Goal: Information Seeking & Learning: Learn about a topic

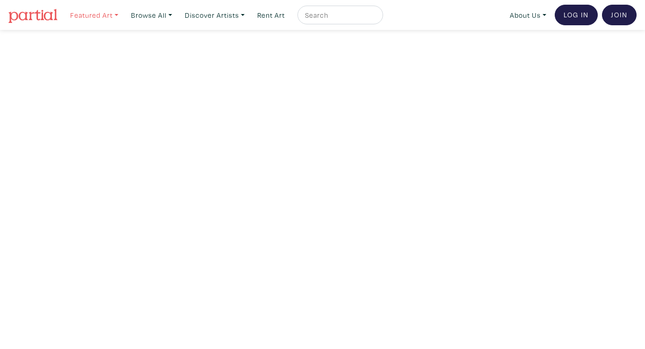
click at [102, 12] on link "Featured Art" at bounding box center [94, 15] width 57 height 19
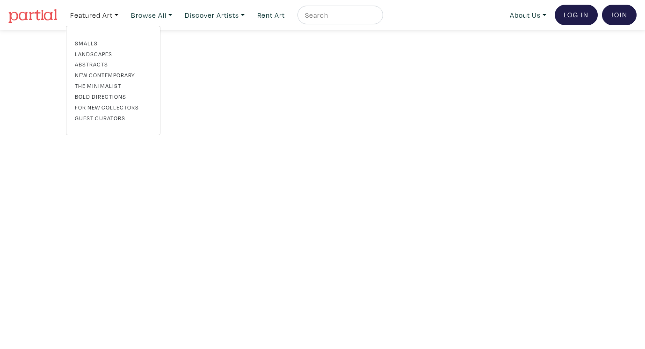
click at [88, 55] on link "Landscapes" at bounding box center [113, 54] width 77 height 8
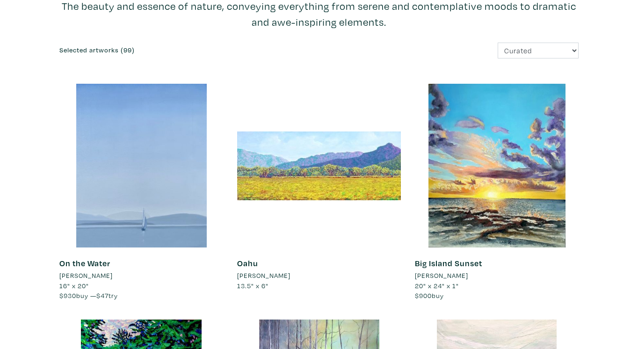
scroll to position [94, 0]
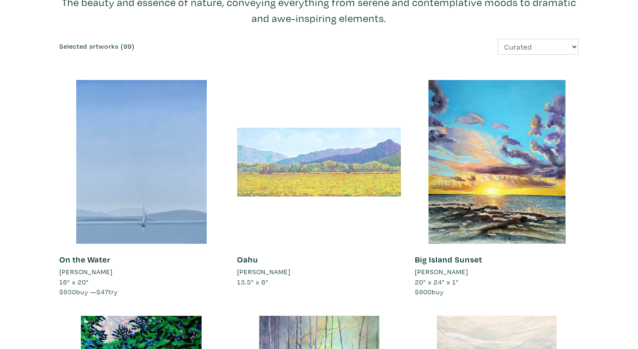
click at [305, 166] on div at bounding box center [319, 162] width 164 height 164
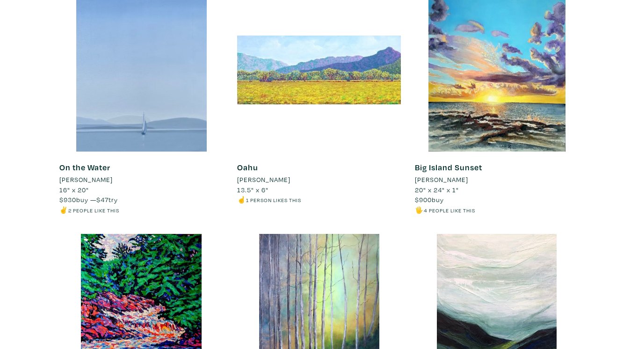
scroll to position [0, 0]
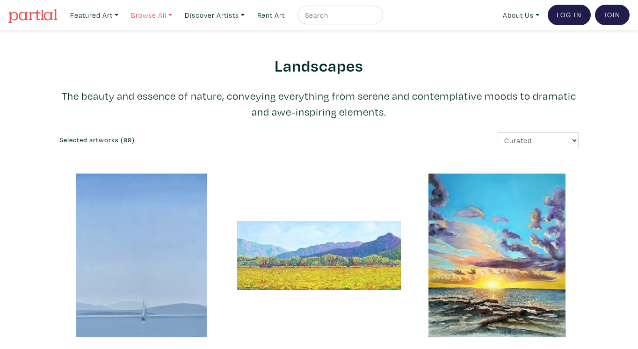
click at [154, 8] on link "Browse All" at bounding box center [152, 15] width 50 height 19
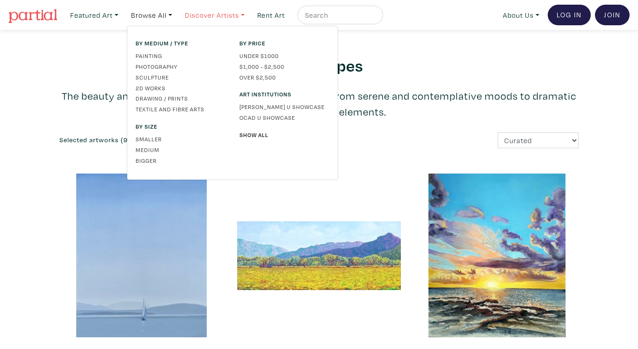
click at [200, 12] on link "Discover Artists" at bounding box center [215, 15] width 68 height 19
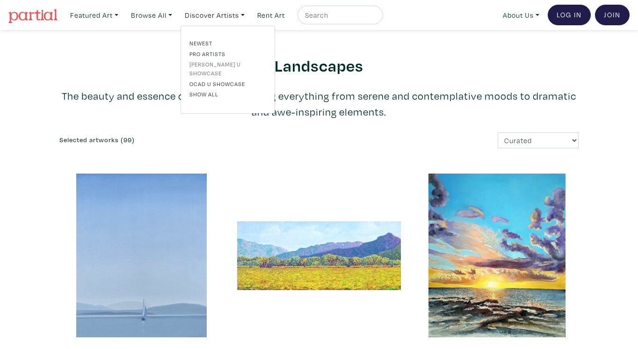
click at [217, 65] on link "[PERSON_NAME] U Showcase" at bounding box center [228, 68] width 77 height 17
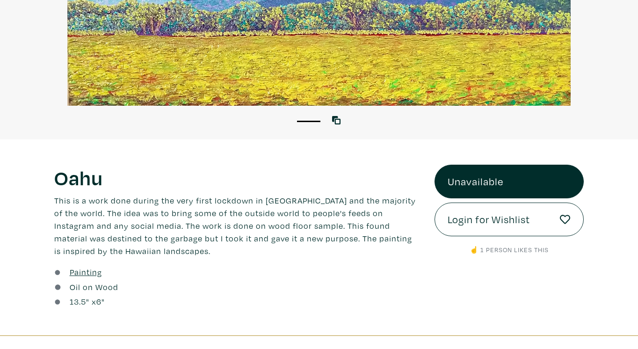
scroll to position [234, 0]
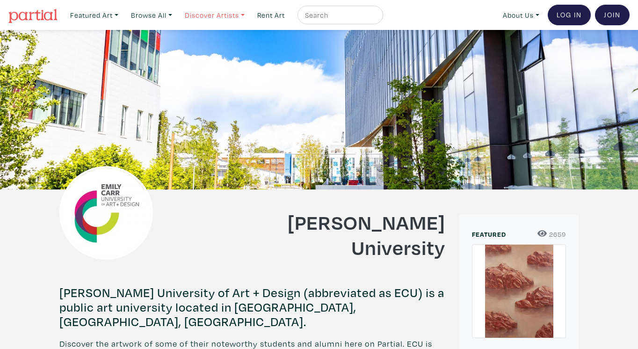
click at [228, 15] on link "Discover Artists" at bounding box center [215, 15] width 68 height 19
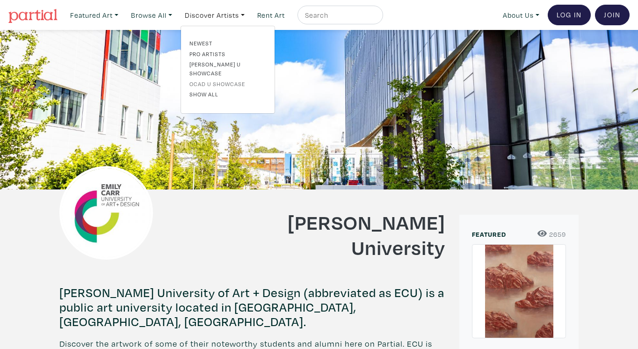
click at [236, 80] on link "OCAD U Showcase" at bounding box center [228, 84] width 77 height 8
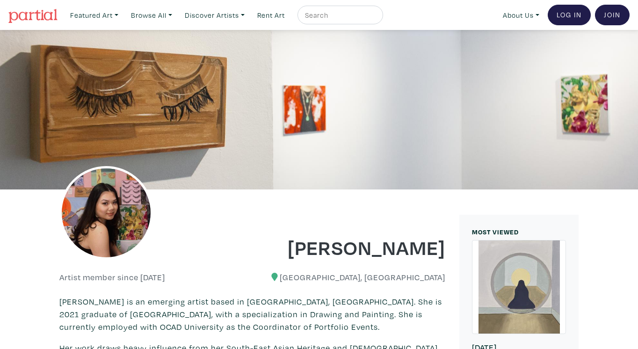
scroll to position [187, 0]
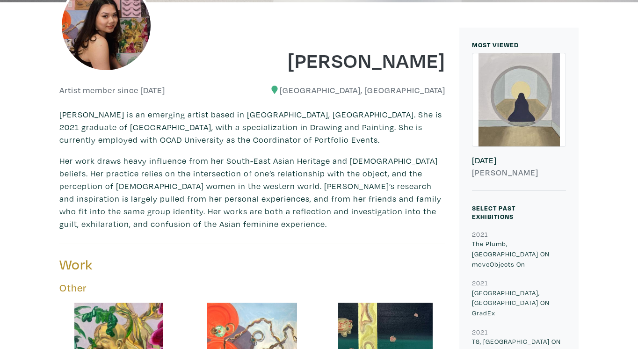
click at [437, 148] on div "Hau Pham is an emerging artist based in Vaughan, Ontario. She is 2021 graduate …" at bounding box center [252, 169] width 386 height 122
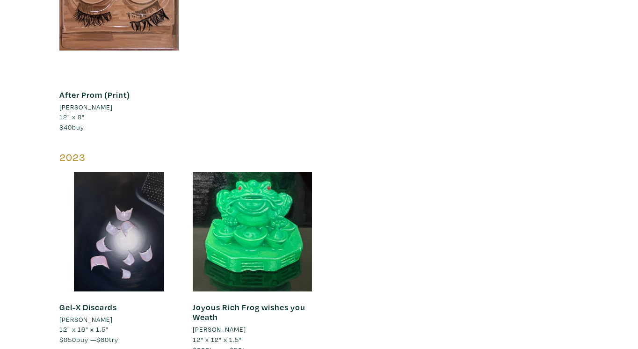
scroll to position [2012, 0]
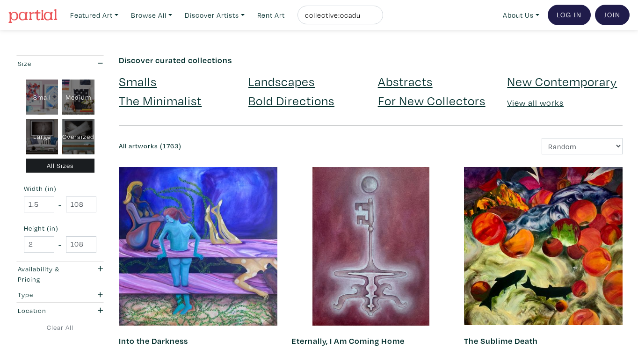
click at [573, 142] on select "Newest Random Price: Low to High Price: High to Low" at bounding box center [582, 146] width 81 height 16
select select "id"
click at [542, 138] on select "Newest Random Price: Low to High Price: High to Low" at bounding box center [582, 146] width 81 height 16
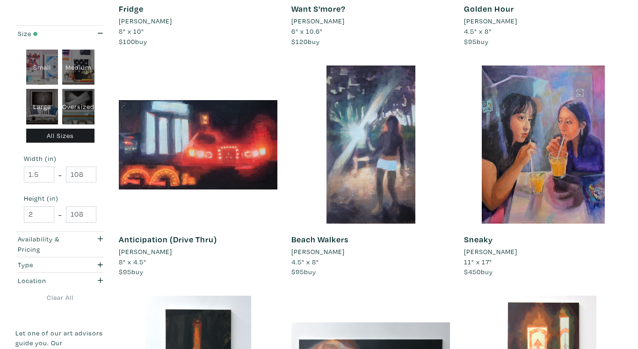
scroll to position [1263, 0]
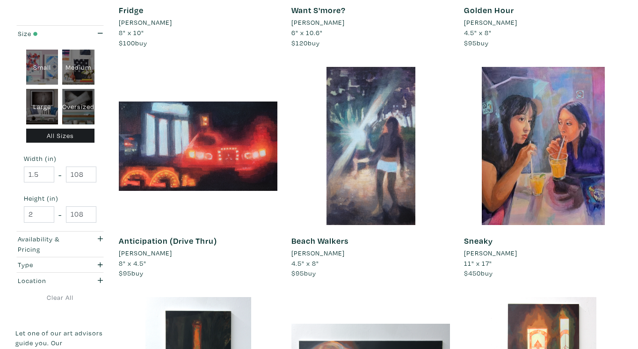
click at [629, 114] on div "Sneaky Erica Gibbs 11" x 17" $450 buy #technology #portrait #hybridity #represe…" at bounding box center [543, 182] width 173 height 231
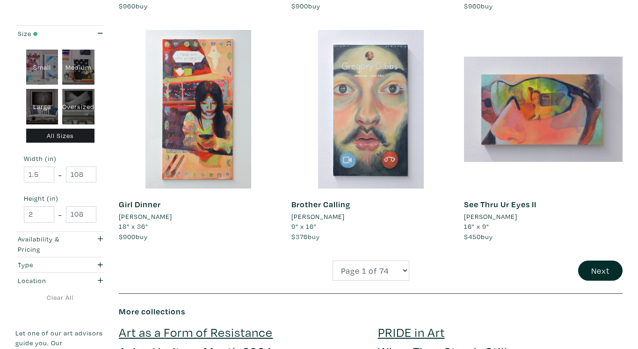
scroll to position [1778, 0]
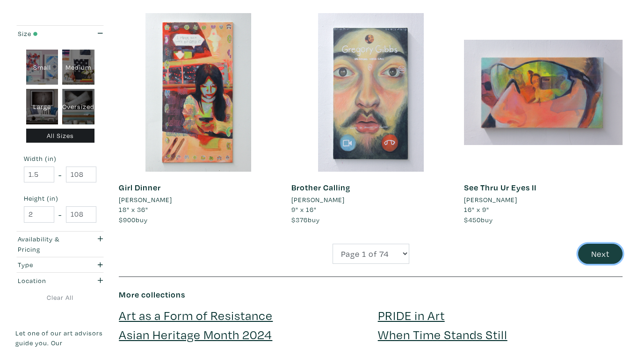
click at [592, 252] on button "Next" at bounding box center [600, 254] width 44 height 20
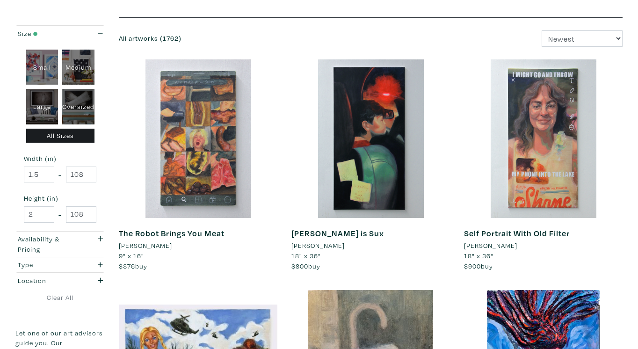
scroll to position [140, 0]
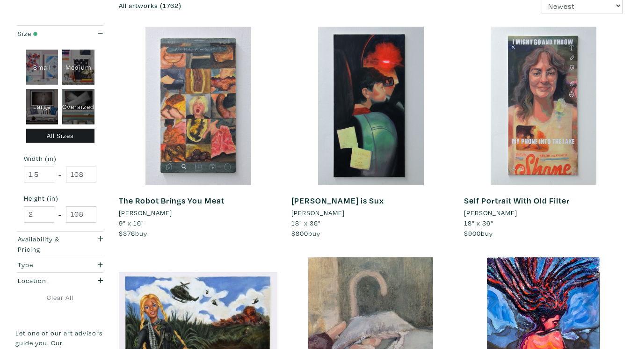
click at [627, 198] on div "Self Portrait With Old Filter Erica Gibbs 18" x 36" $900 buy #nature #represent…" at bounding box center [543, 142] width 173 height 231
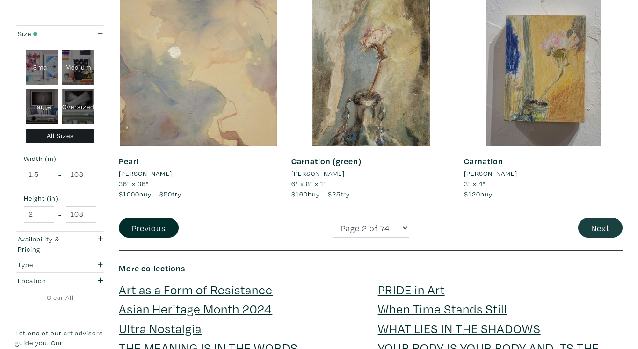
scroll to position [1778, 0]
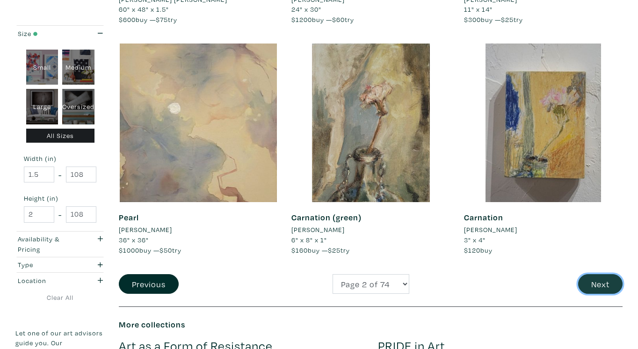
click at [595, 274] on button "Next" at bounding box center [600, 284] width 44 height 20
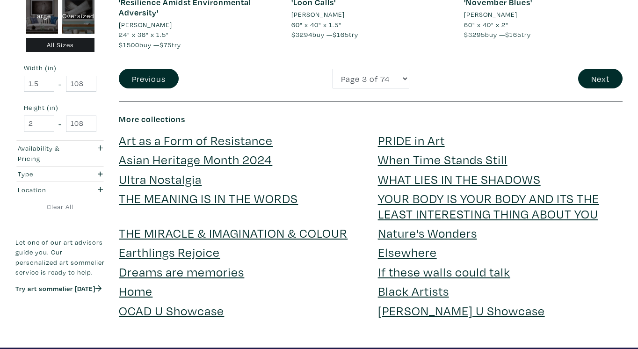
scroll to position [1825, 0]
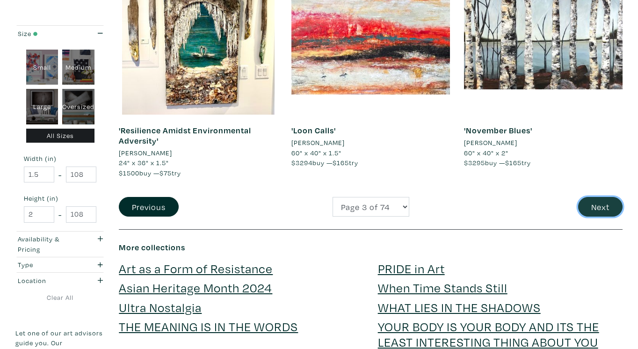
click at [595, 211] on button "Next" at bounding box center [600, 207] width 44 height 20
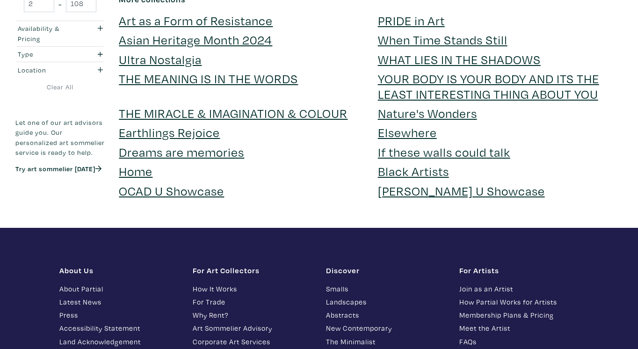
scroll to position [1972, 0]
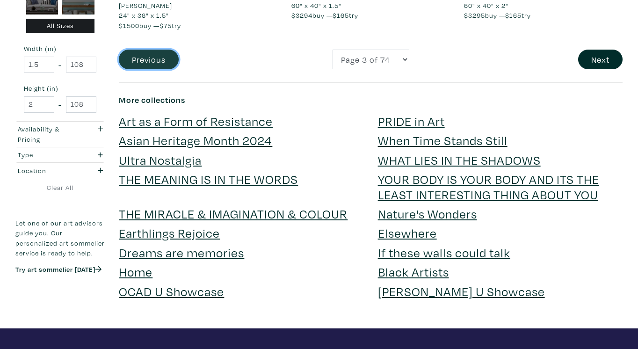
click at [153, 58] on button "Previous" at bounding box center [149, 60] width 60 height 20
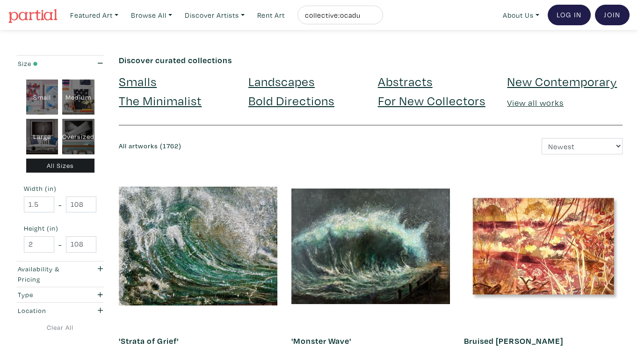
click at [193, 104] on link "The Minimalist" at bounding box center [160, 100] width 83 height 16
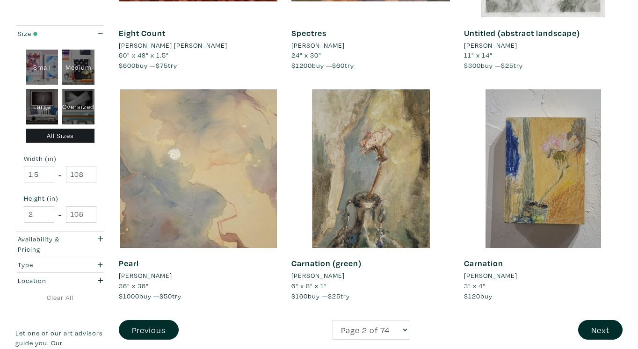
scroll to position [1731, 0]
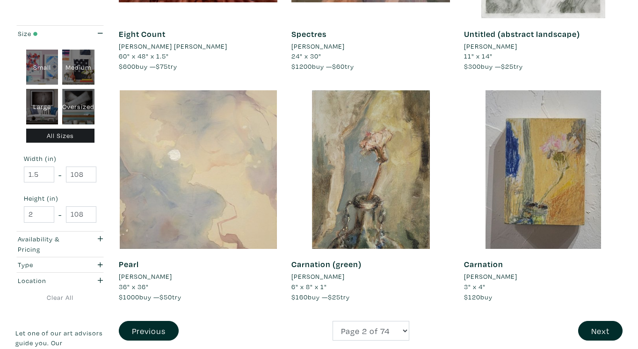
click at [233, 192] on div at bounding box center [198, 169] width 159 height 159
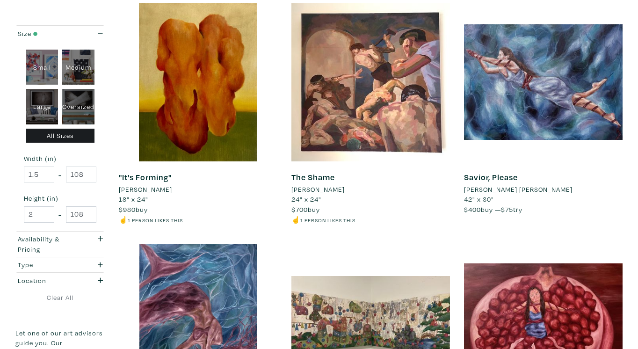
scroll to position [0, 0]
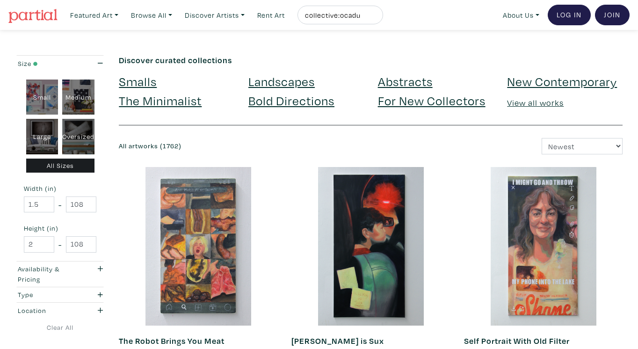
click at [421, 81] on link "Abstracts" at bounding box center [405, 81] width 55 height 16
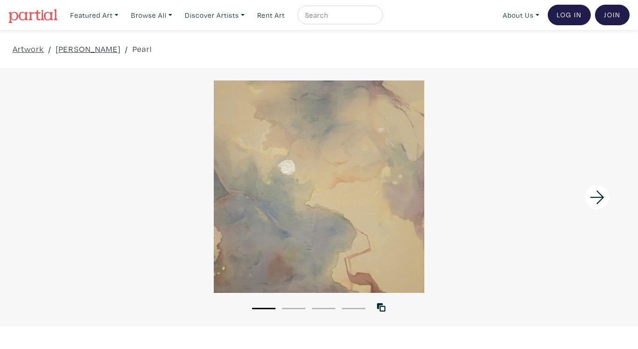
click at [601, 193] on icon at bounding box center [598, 197] width 32 height 25
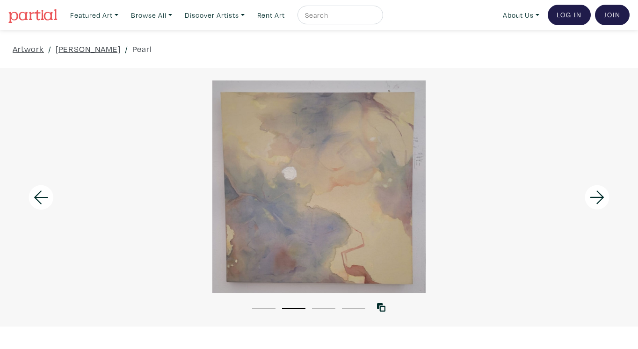
click at [601, 193] on icon at bounding box center [598, 197] width 32 height 25
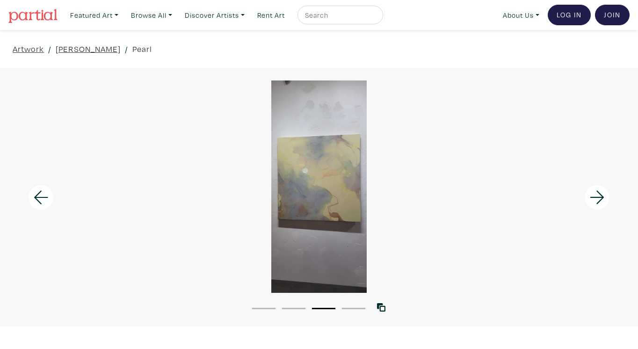
click at [600, 193] on icon at bounding box center [598, 197] width 32 height 25
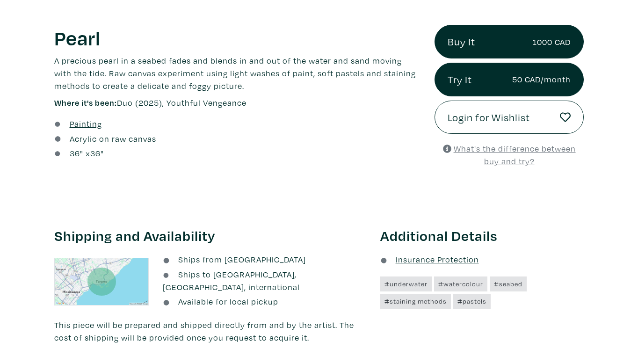
scroll to position [328, 0]
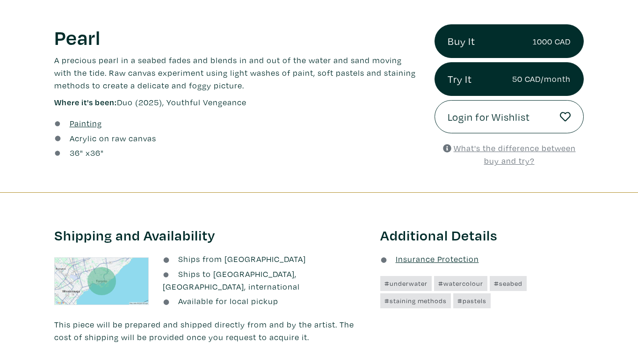
click at [480, 150] on u "What's the difference between buy and try?" at bounding box center [515, 154] width 122 height 23
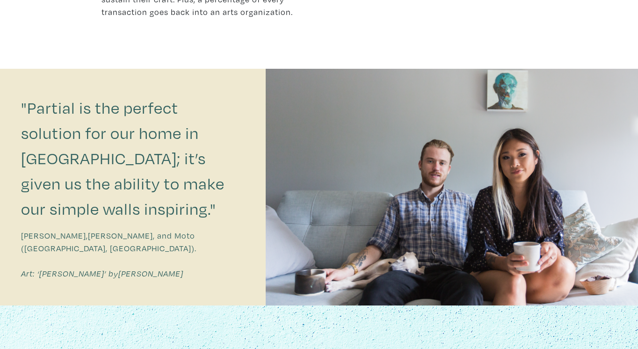
scroll to position [608, 0]
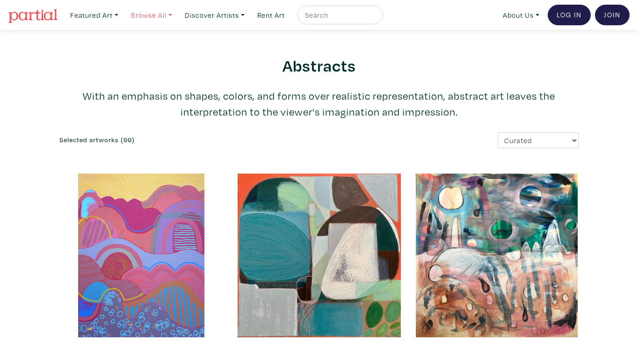
click at [146, 15] on link "Browse All" at bounding box center [152, 15] width 50 height 19
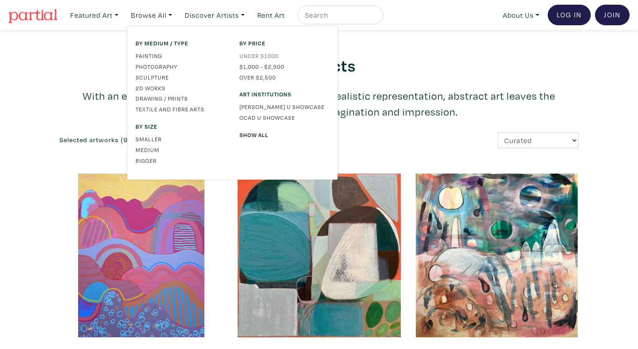
click at [270, 55] on link "Under $1000" at bounding box center [285, 55] width 90 height 8
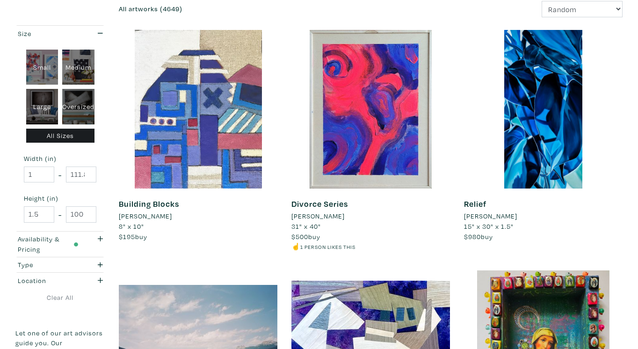
scroll to position [140, 0]
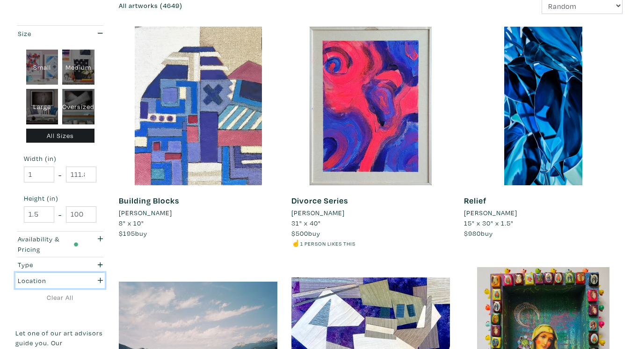
click at [98, 280] on icon "button" at bounding box center [100, 280] width 5 height 7
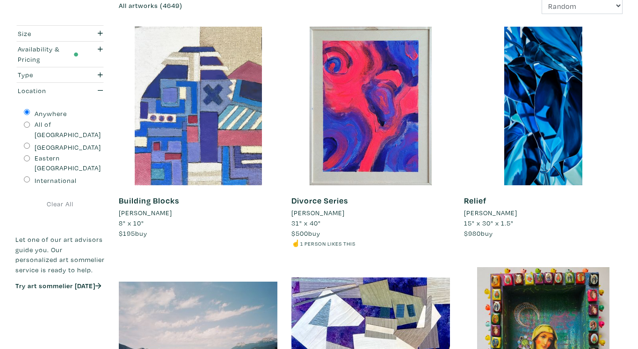
click at [67, 153] on label "Eastern [GEOGRAPHIC_DATA]" at bounding box center [68, 163] width 66 height 20
click at [30, 155] on input "Eastern [GEOGRAPHIC_DATA]" at bounding box center [27, 158] width 6 height 6
radio input "true"
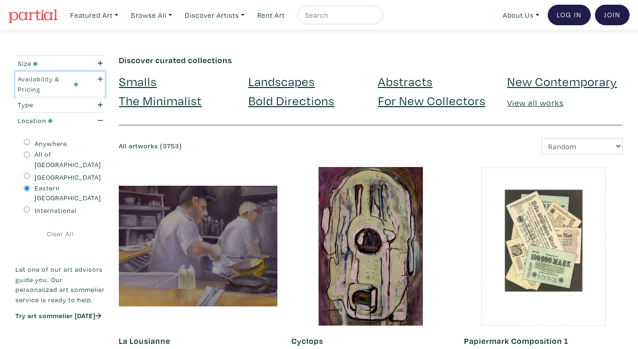
click at [100, 83] on div "button" at bounding box center [97, 84] width 25 height 20
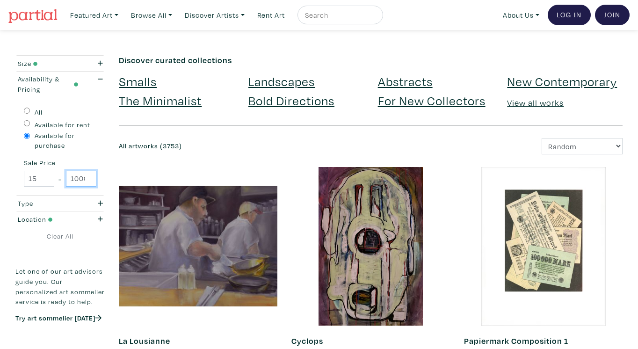
scroll to position [0, 4]
drag, startPoint x: 71, startPoint y: 179, endPoint x: 104, endPoint y: 180, distance: 32.8
click at [104, 180] on div "All Available for rent Available for purchase Sale Price 15 - 1000" at bounding box center [59, 146] width 89 height 99
type input "300"
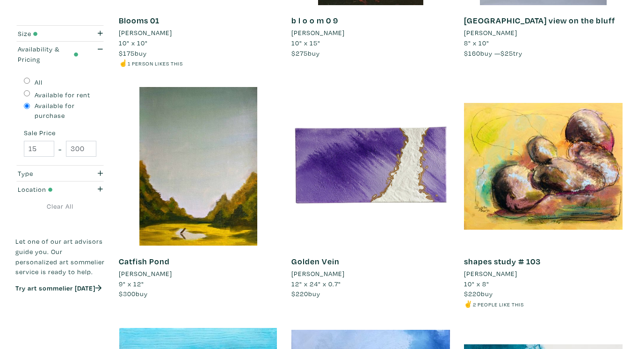
scroll to position [328, 0]
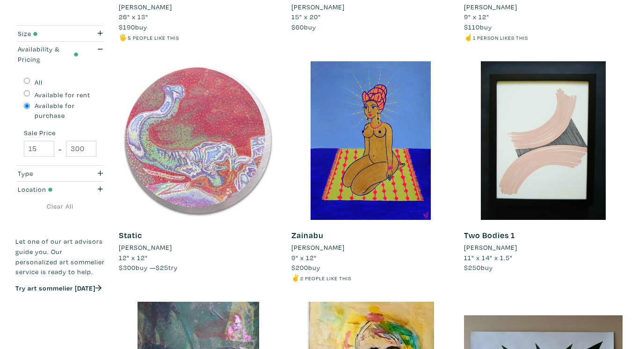
scroll to position [1076, 0]
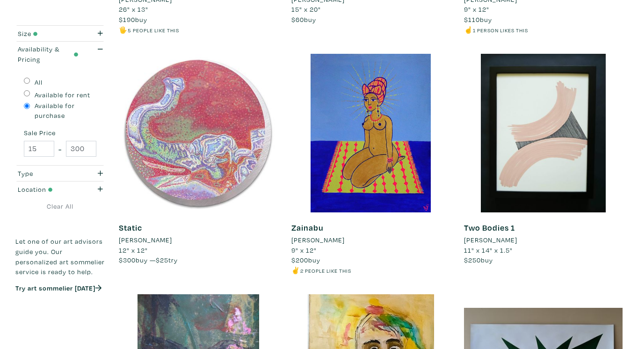
click at [634, 227] on div "Size Small Medium Large Oversized All Sizes Width (in) 1 - 111.8 Height (in) 1.…" at bounding box center [319, 124] width 638 height 2291
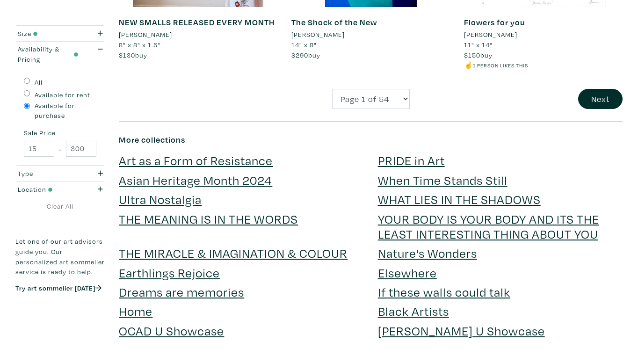
scroll to position [2012, 0]
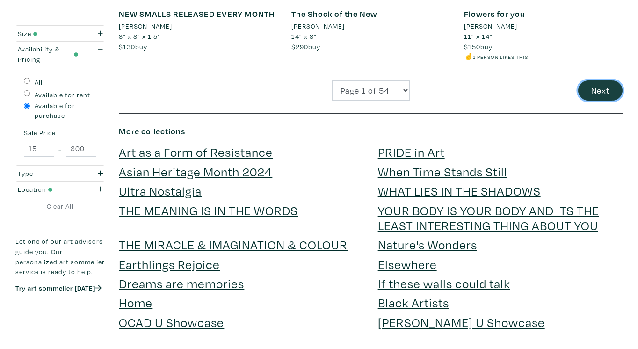
click at [599, 94] on button "Next" at bounding box center [600, 90] width 44 height 20
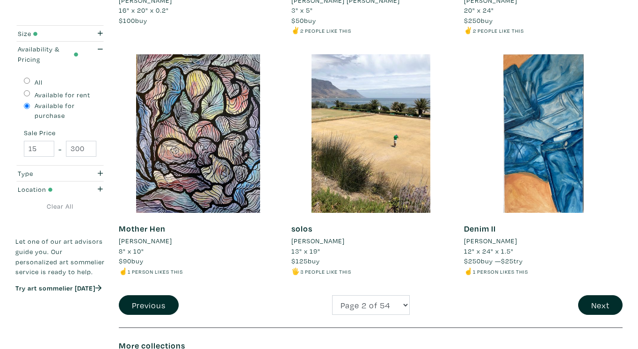
scroll to position [1825, 0]
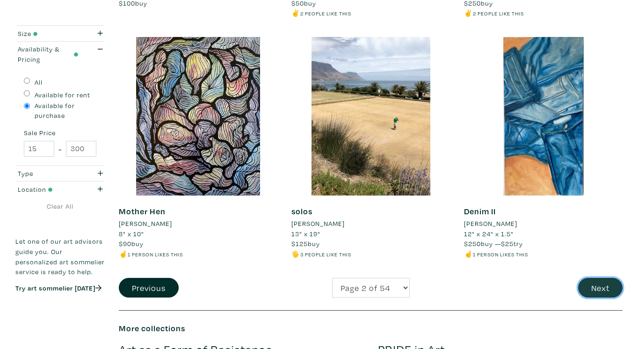
click at [610, 278] on button "Next" at bounding box center [600, 288] width 44 height 20
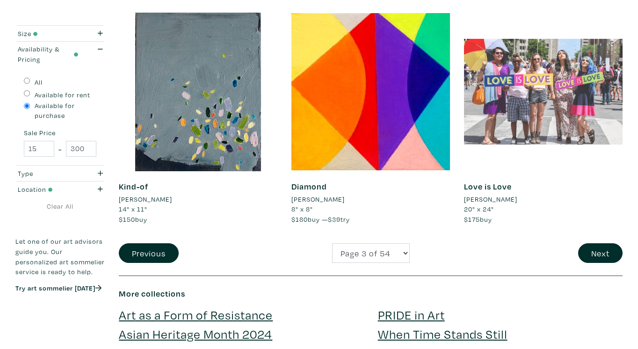
scroll to position [1872, 0]
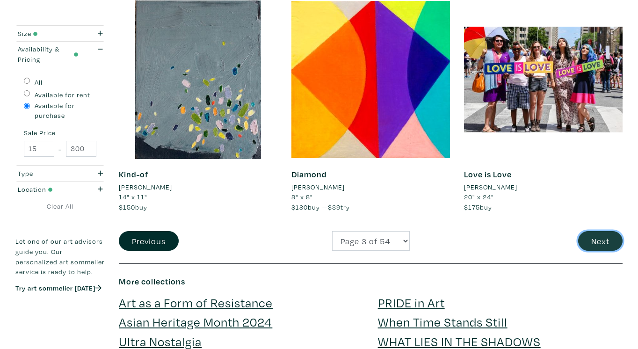
click at [600, 242] on button "Next" at bounding box center [600, 241] width 44 height 20
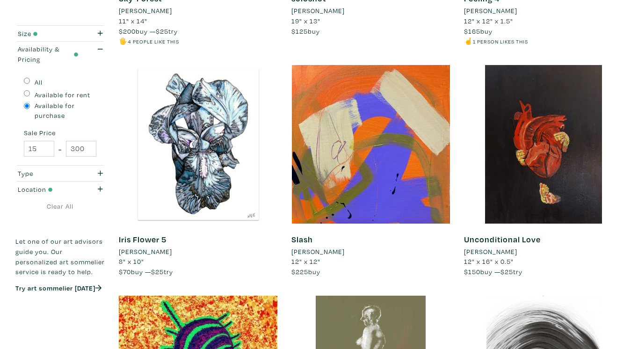
scroll to position [889, 0]
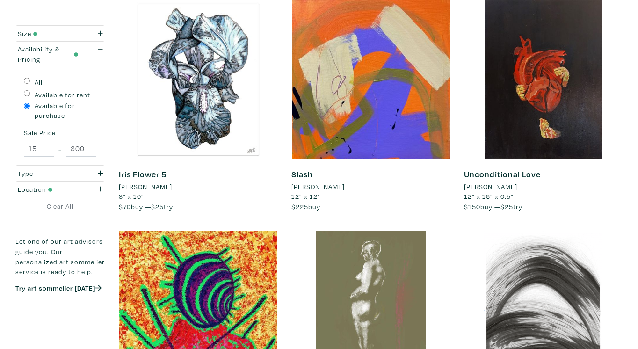
click at [628, 172] on div "Unconditional Love [PERSON_NAME] 12" x 16" x 0.5" $150 buy — $25 try #[PERSON_N…" at bounding box center [543, 115] width 173 height 231
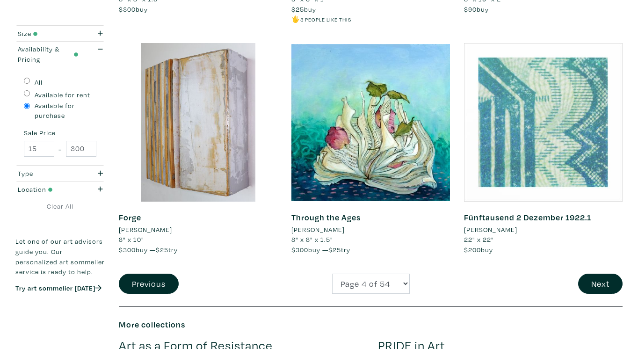
scroll to position [1825, 0]
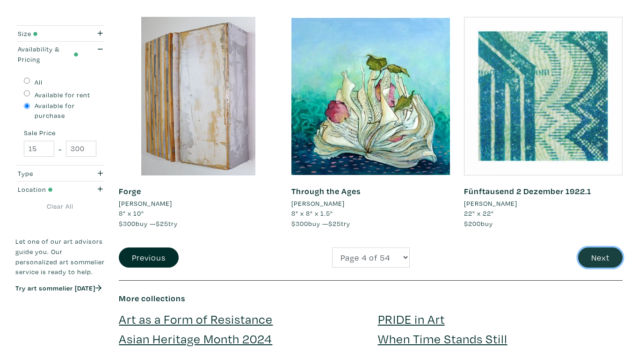
click at [598, 256] on button "Next" at bounding box center [600, 258] width 44 height 20
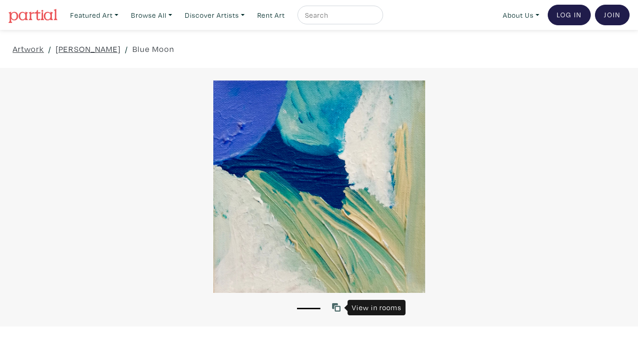
click at [334, 307] on icon at bounding box center [336, 307] width 8 height 8
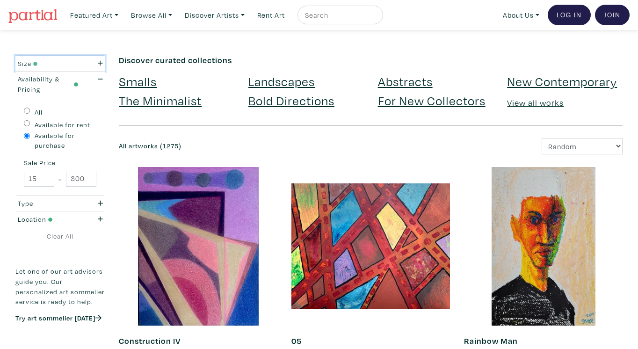
click at [43, 65] on div "Size" at bounding box center [48, 63] width 60 height 10
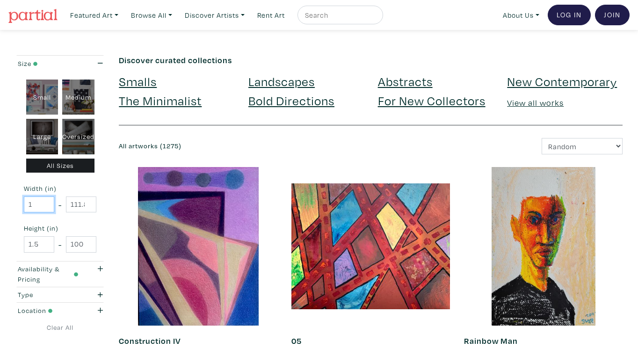
drag, startPoint x: 33, startPoint y: 206, endPoint x: 10, endPoint y: 196, distance: 25.3
type input "10"
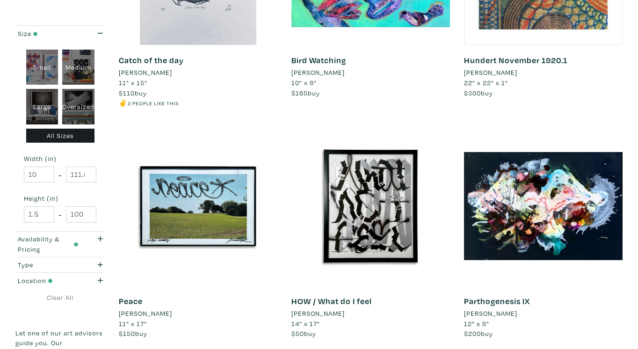
scroll to position [47, 0]
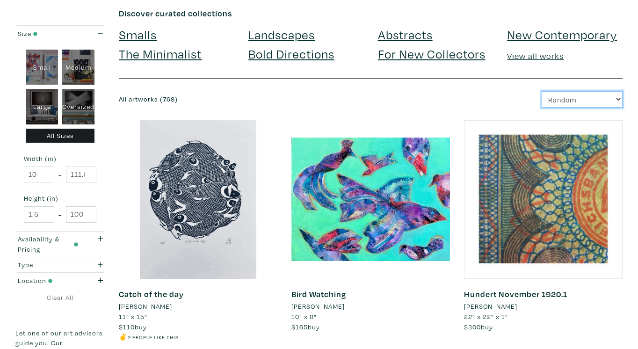
click at [594, 97] on select "Newest Random Price: Low to High Price: High to Low" at bounding box center [582, 99] width 81 height 16
select select "id"
click at [542, 91] on select "Newest Random Price: Low to High Price: High to Low" at bounding box center [582, 99] width 81 height 16
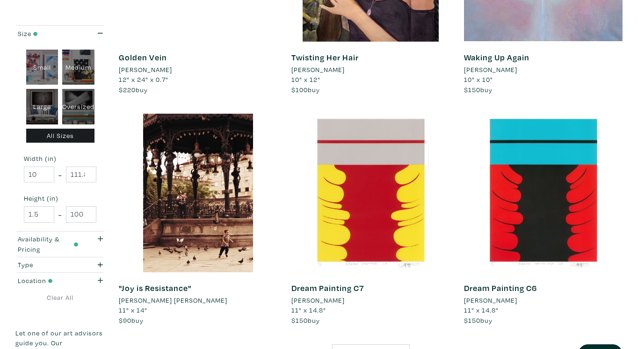
scroll to position [1731, 0]
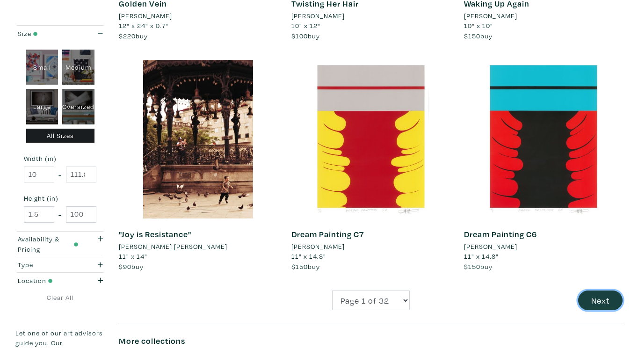
click at [595, 293] on button "Next" at bounding box center [600, 301] width 44 height 20
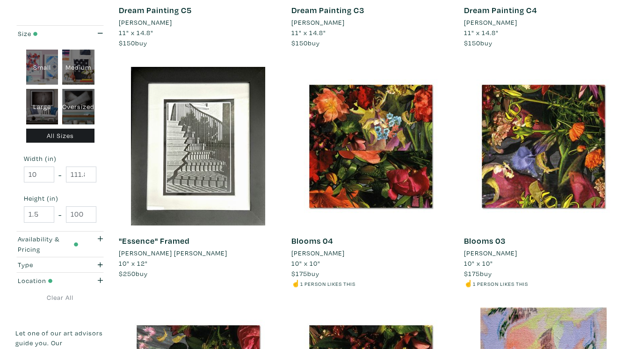
scroll to position [328, 0]
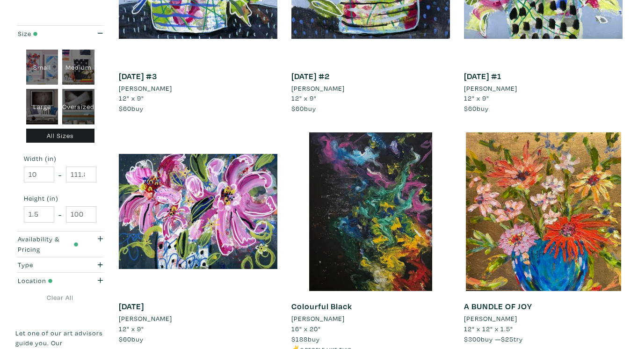
scroll to position [1497, 0]
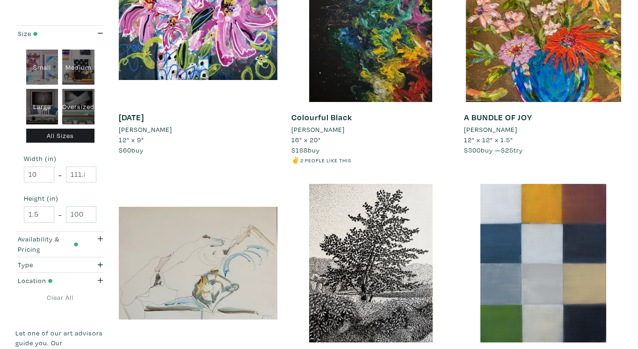
scroll to position [1778, 0]
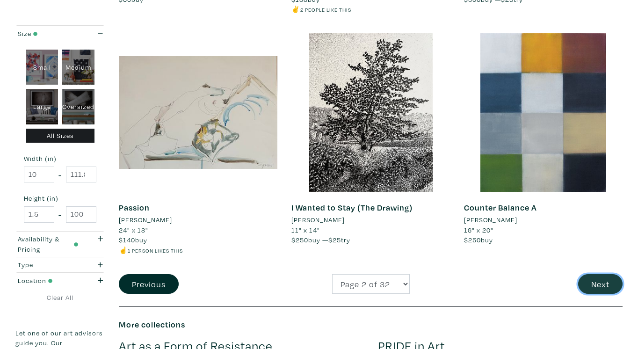
click at [591, 282] on button "Next" at bounding box center [600, 284] width 44 height 20
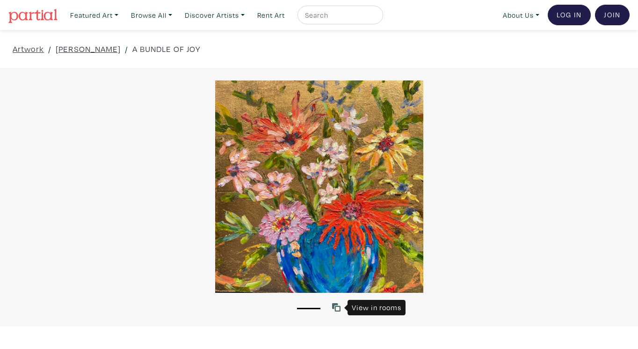
click at [336, 306] on icon at bounding box center [336, 307] width 8 height 8
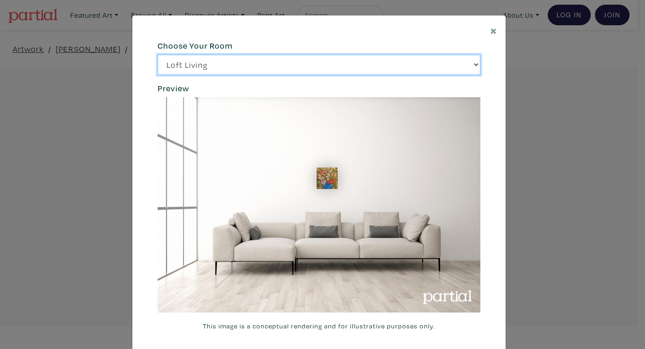
click at [433, 68] on select "Loft Living Bright Bedroom City Office Gallery Space Modern Lounge" at bounding box center [319, 65] width 323 height 20
click at [158, 55] on select "Loft Living Bright Bedroom City Office Gallery Space Modern Lounge" at bounding box center [319, 65] width 323 height 20
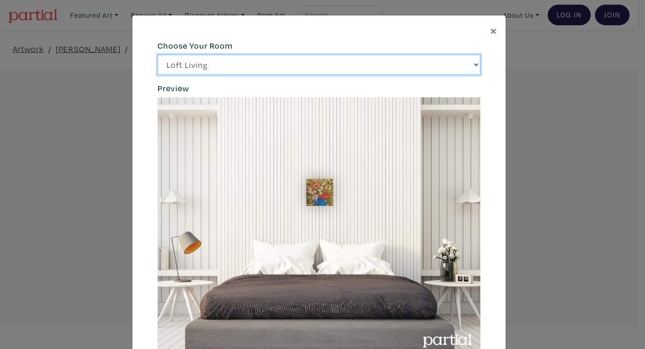
click at [390, 67] on select "Loft Living Bright Bedroom City Office Gallery Space Modern Lounge" at bounding box center [319, 65] width 323 height 20
click at [158, 55] on select "Loft Living Bright Bedroom City Office Gallery Space Modern Lounge" at bounding box center [319, 65] width 323 height 20
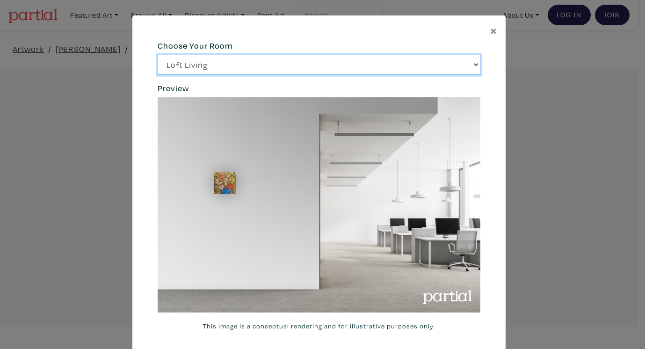
click at [364, 68] on select "Loft Living Bright Bedroom City Office Gallery Space Modern Lounge" at bounding box center [319, 65] width 323 height 20
click at [158, 55] on select "Loft Living Bright Bedroom City Office Gallery Space Modern Lounge" at bounding box center [319, 65] width 323 height 20
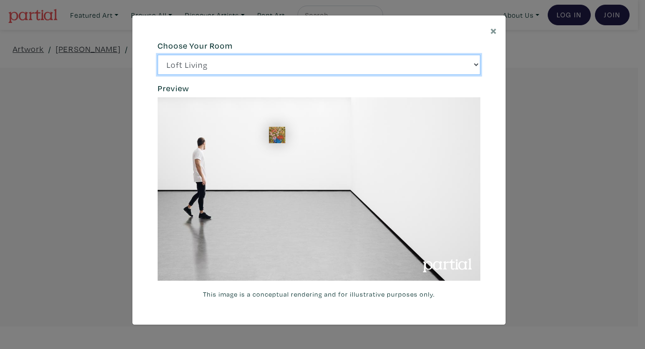
click at [336, 65] on select "Loft Living Bright Bedroom City Office Gallery Space Modern Lounge" at bounding box center [319, 65] width 323 height 20
select select "/thumb/phpThumb.php?src=https%3A%2F%2Flabs.partial.gallery%2Fprojects%2Frenderi…"
click at [158, 55] on select "Loft Living Bright Bedroom City Office Gallery Space Modern Lounge" at bounding box center [319, 65] width 323 height 20
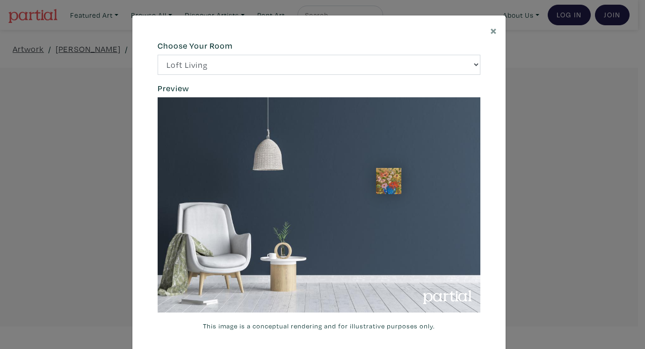
click at [561, 108] on div "× 664c6a6d6e3476504e6b79362f4172494552756f69424f306573337867644a4961614a537a457…" at bounding box center [322, 174] width 645 height 349
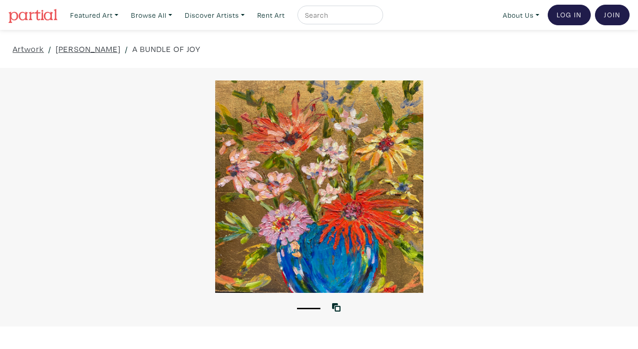
click at [314, 188] on div at bounding box center [319, 186] width 638 height 212
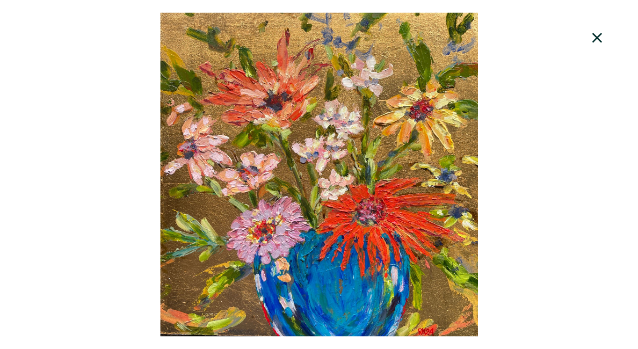
click at [595, 35] on icon at bounding box center [598, 37] width 32 height 25
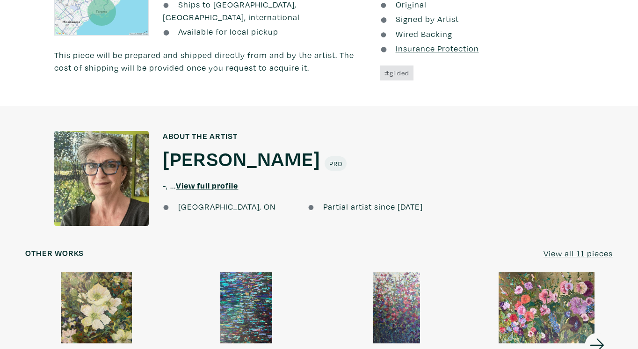
scroll to position [655, 0]
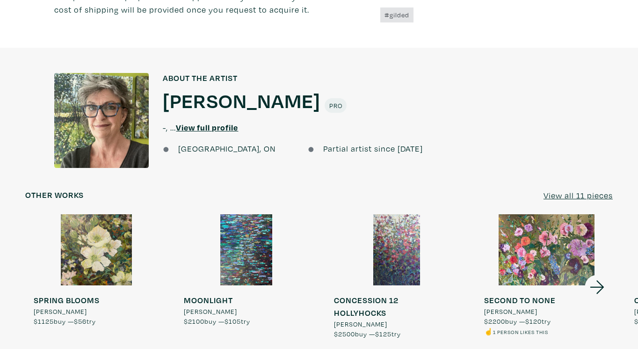
click at [232, 130] on u "View full profile" at bounding box center [207, 127] width 62 height 11
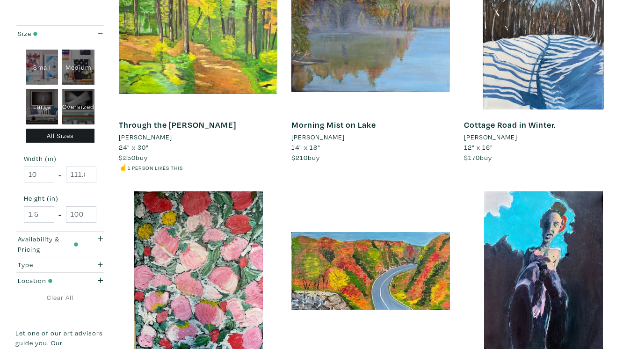
scroll to position [234, 0]
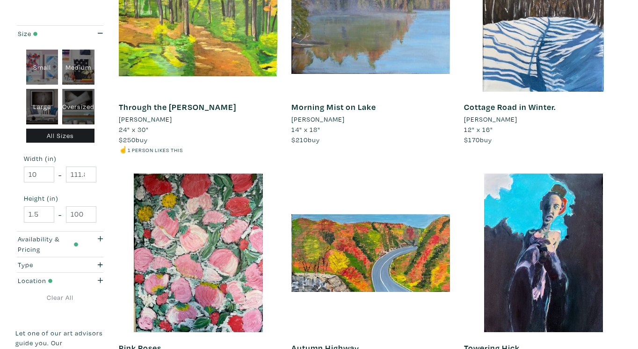
click at [626, 134] on div "Cottage Road in Winter. Elsa Skuy 12" x 16" $170 buy #stylistic" at bounding box center [543, 53] width 173 height 241
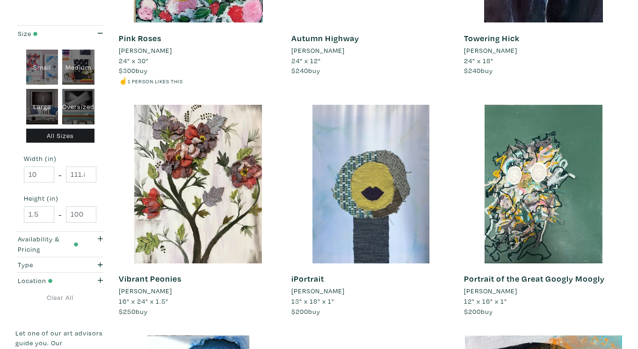
scroll to position [562, 0]
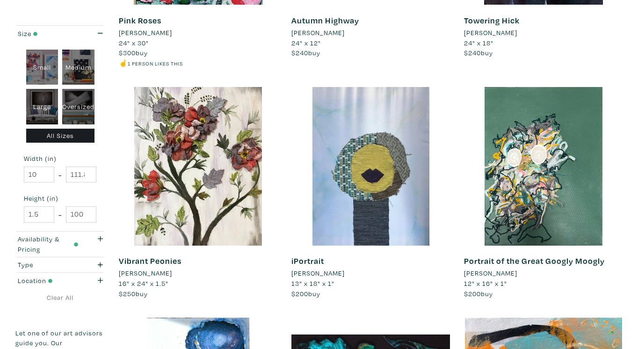
click at [626, 134] on div "Portrait of the Great Googly Moogly Alysha Rocca 12" x 16" x 1" $200 buy #abstr…" at bounding box center [543, 202] width 173 height 231
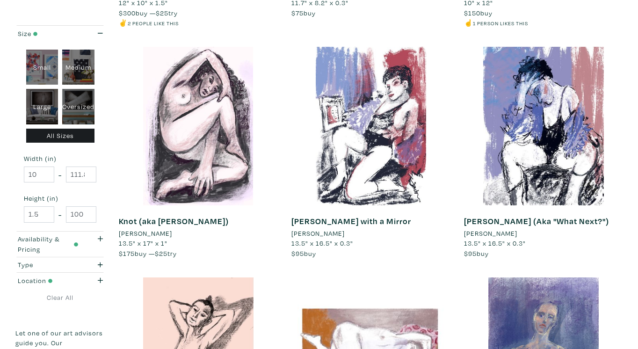
scroll to position [1872, 0]
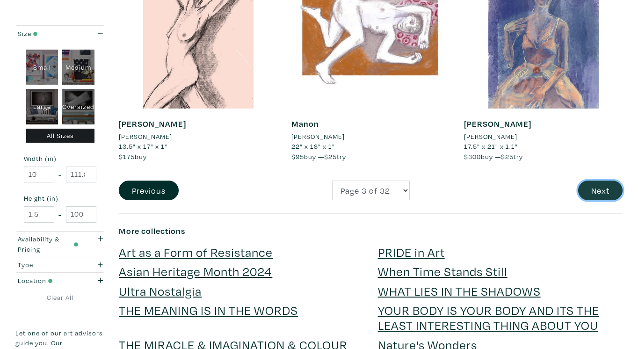
click at [602, 184] on button "Next" at bounding box center [600, 191] width 44 height 20
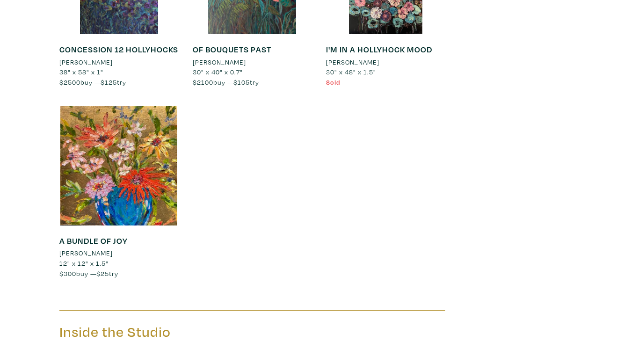
scroll to position [1076, 0]
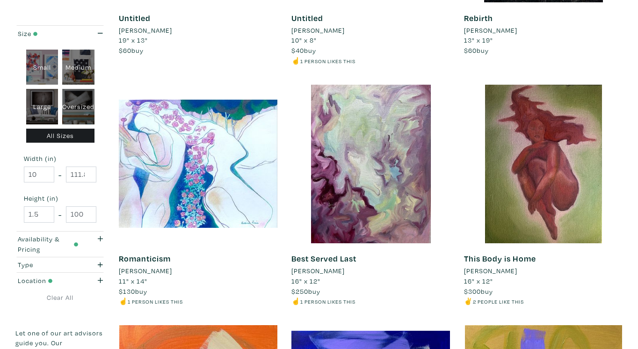
scroll to position [1310, 0]
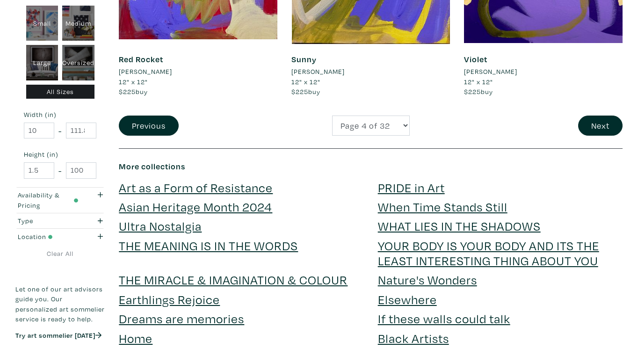
scroll to position [2012, 0]
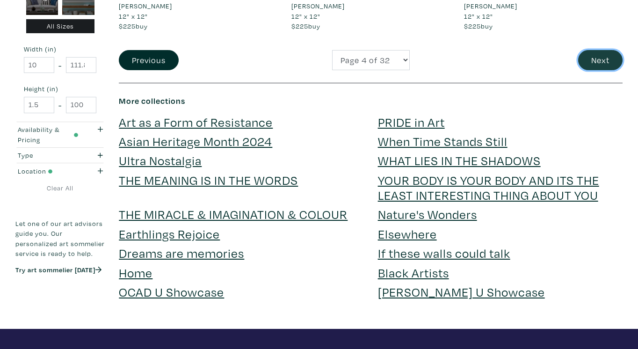
drag, startPoint x: 606, startPoint y: 63, endPoint x: 631, endPoint y: 72, distance: 26.2
click at [606, 63] on button "Next" at bounding box center [600, 60] width 44 height 20
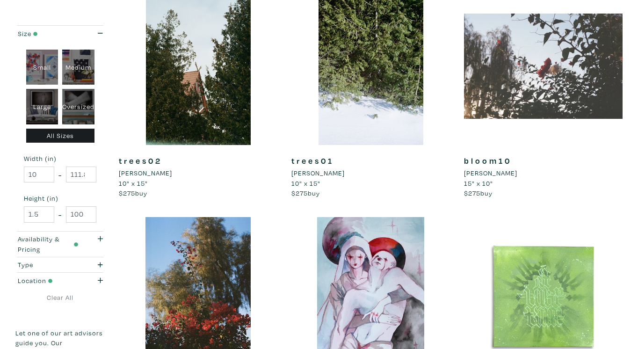
scroll to position [1778, 0]
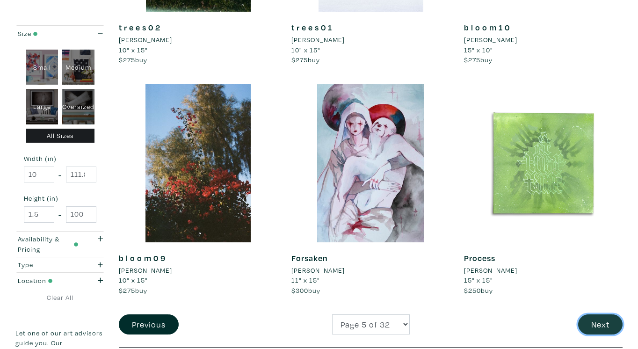
click at [594, 314] on button "Next" at bounding box center [600, 324] width 44 height 20
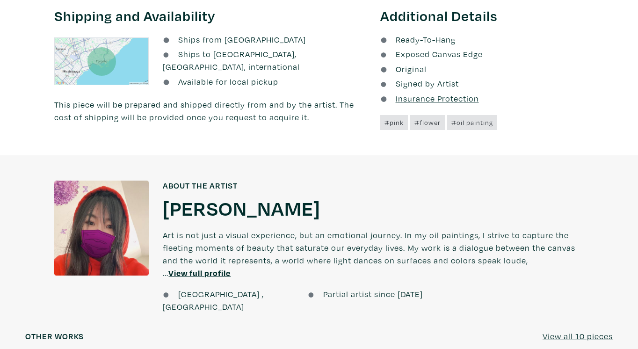
scroll to position [515, 0]
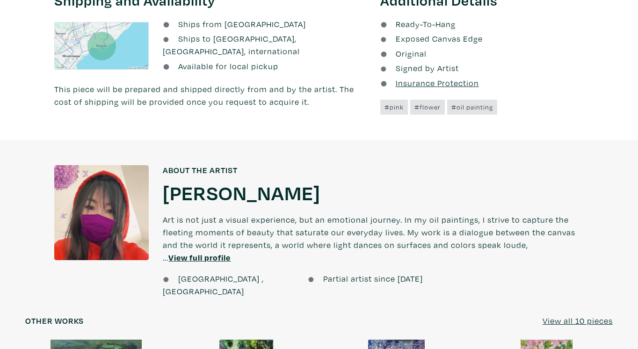
click at [210, 254] on u "View full profile" at bounding box center [199, 257] width 62 height 11
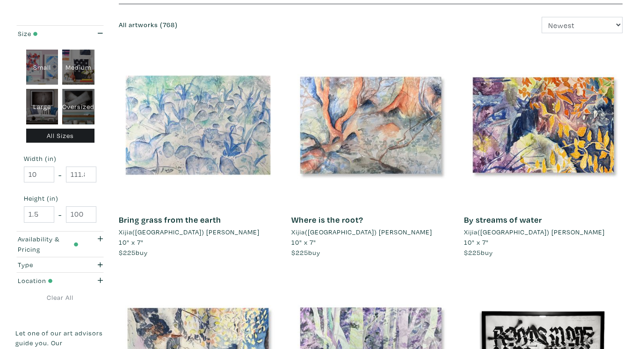
scroll to position [187, 0]
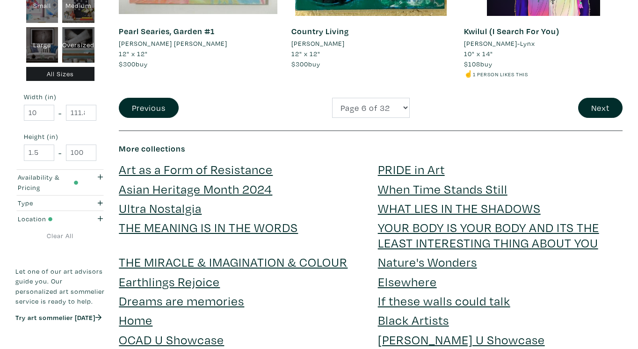
scroll to position [2012, 0]
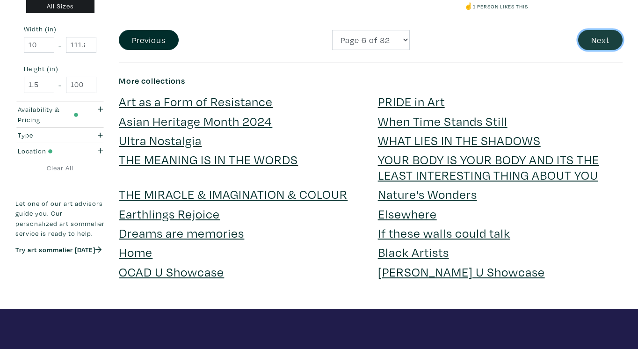
click at [598, 36] on button "Next" at bounding box center [600, 40] width 44 height 20
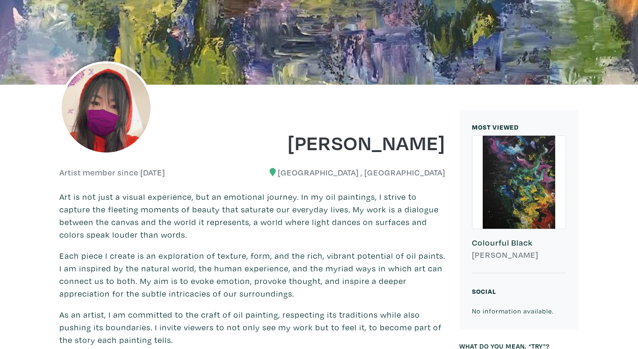
scroll to position [140, 0]
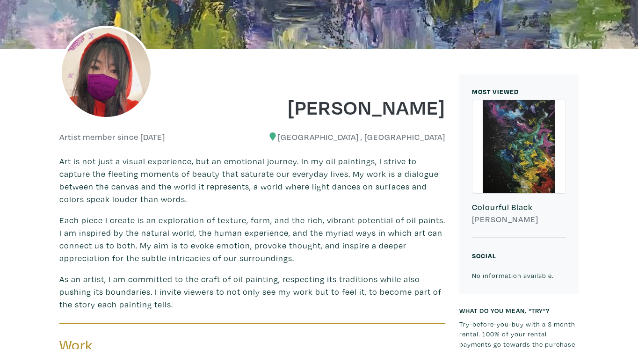
click at [429, 242] on p "Each piece I create is an exploration of texture, form, and the rich, vibrant p…" at bounding box center [252, 239] width 386 height 51
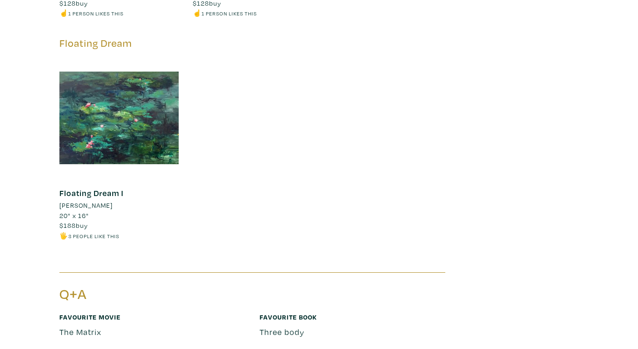
scroll to position [1357, 0]
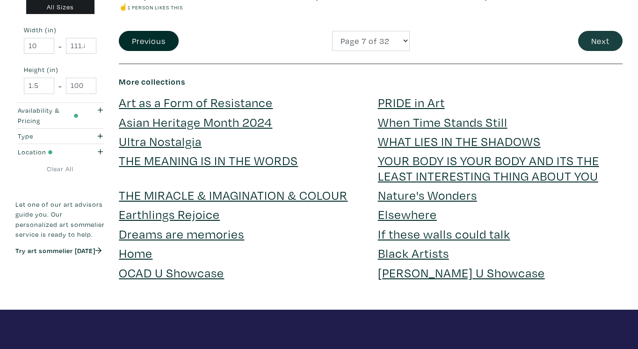
scroll to position [1965, 0]
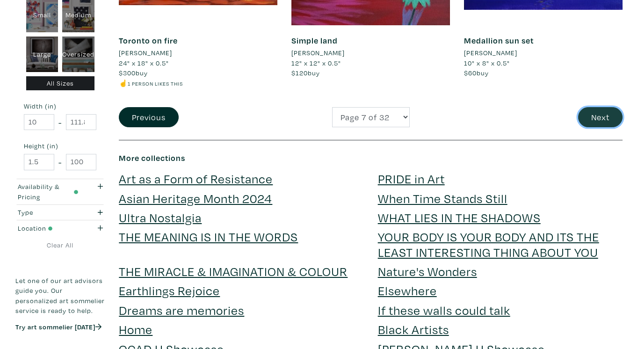
click at [592, 116] on button "Next" at bounding box center [600, 117] width 44 height 20
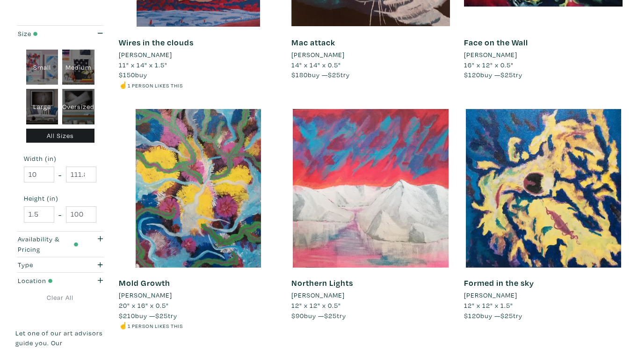
scroll to position [1825, 0]
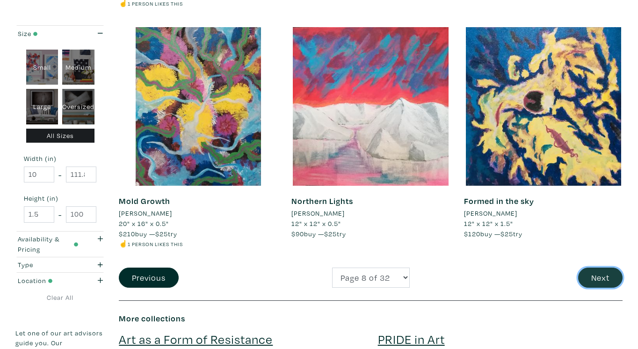
click at [595, 278] on button "Next" at bounding box center [600, 278] width 44 height 20
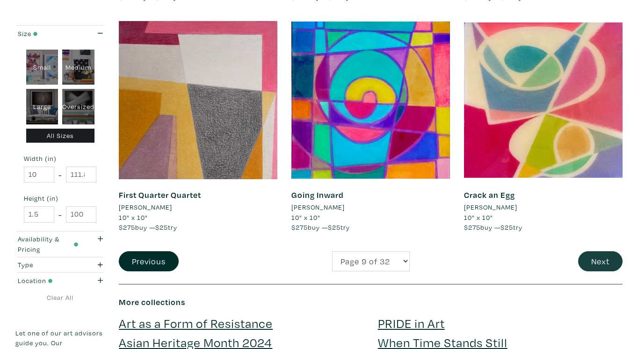
scroll to position [1872, 0]
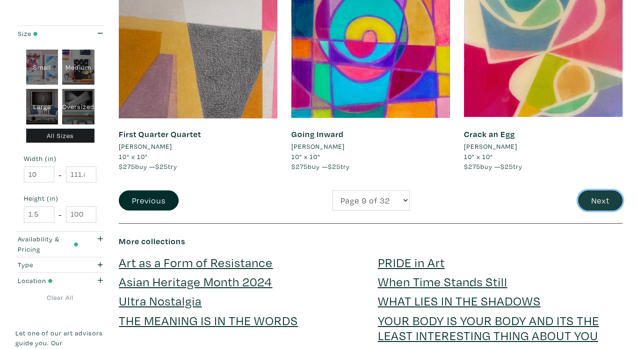
click at [615, 199] on button "Next" at bounding box center [600, 200] width 44 height 20
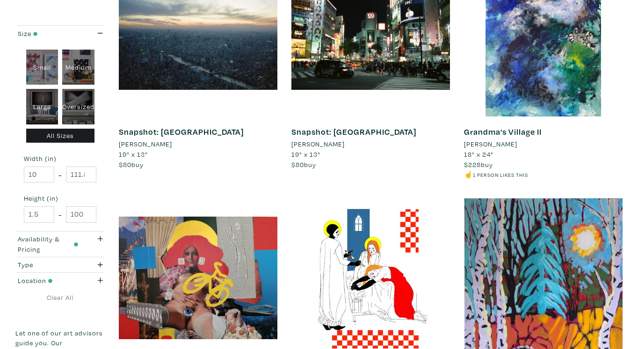
scroll to position [889, 0]
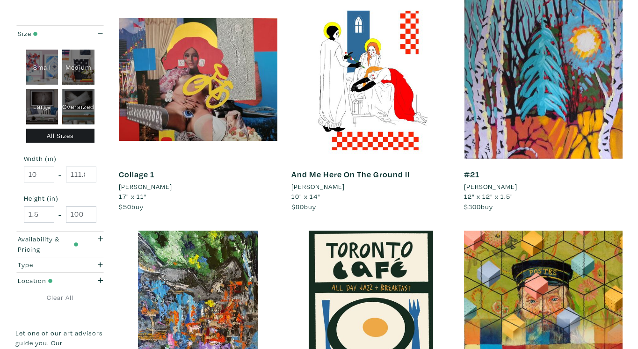
click at [629, 115] on div "#21 Gordon Sellen 12" x 12" x 1.5" $300 buy #fine art #landscape #series art #s…" at bounding box center [543, 115] width 173 height 231
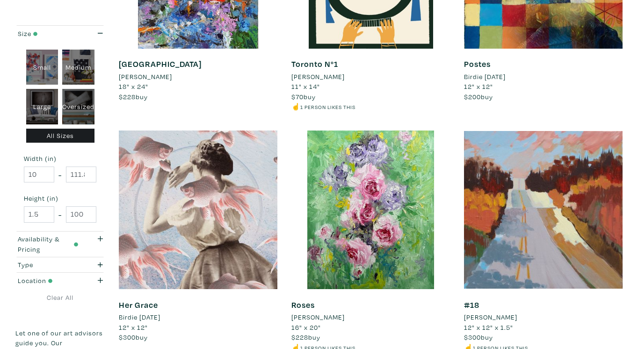
scroll to position [1310, 0]
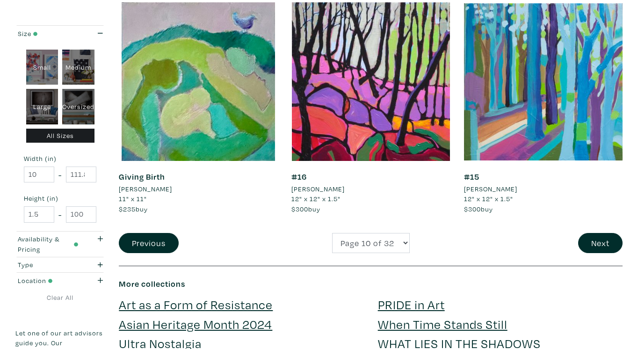
scroll to position [1872, 0]
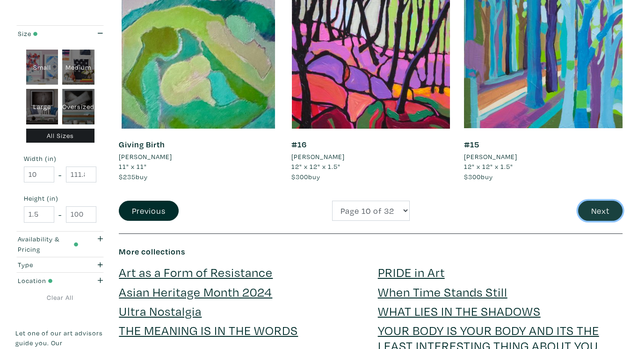
click at [595, 212] on button "Next" at bounding box center [600, 211] width 44 height 20
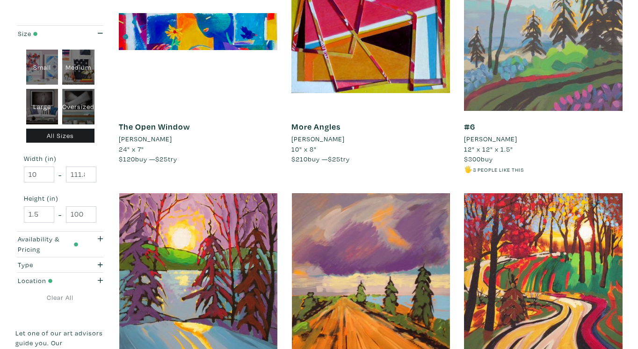
scroll to position [1919, 0]
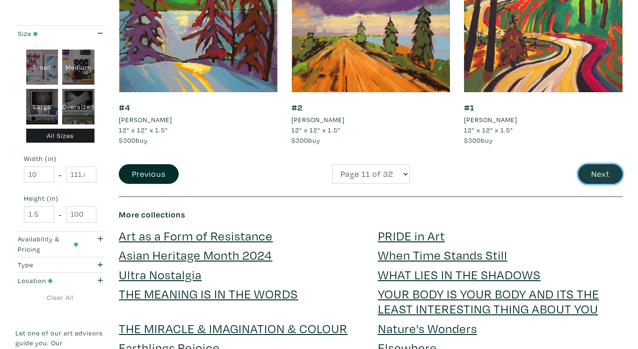
click at [601, 171] on button "Next" at bounding box center [600, 174] width 44 height 20
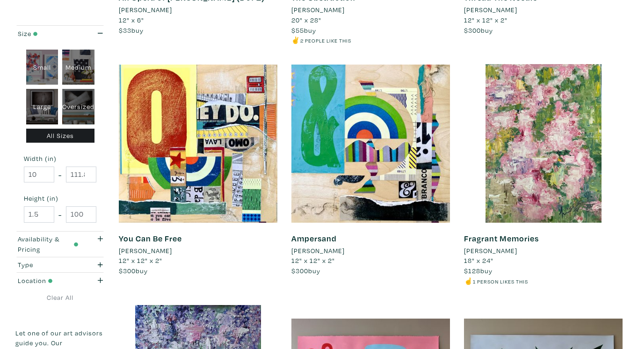
scroll to position [842, 0]
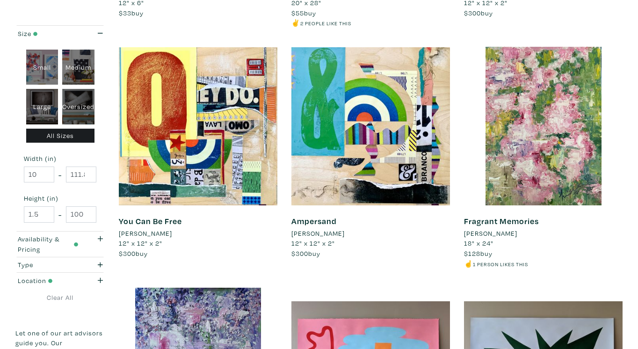
click at [627, 161] on div "Fragrant Memories SHU LI 18" x 24" $128 buy ☝️ 1 person likes this #abstract #p…" at bounding box center [543, 167] width 173 height 241
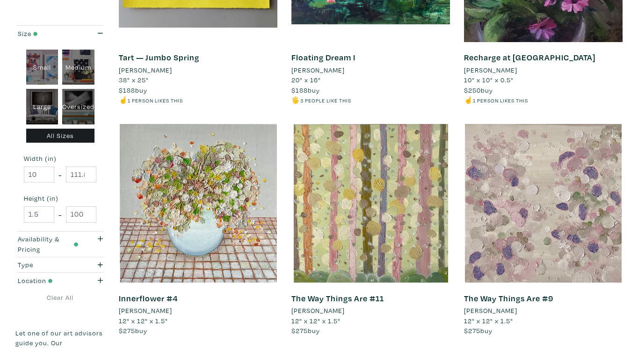
scroll to position [1544, 0]
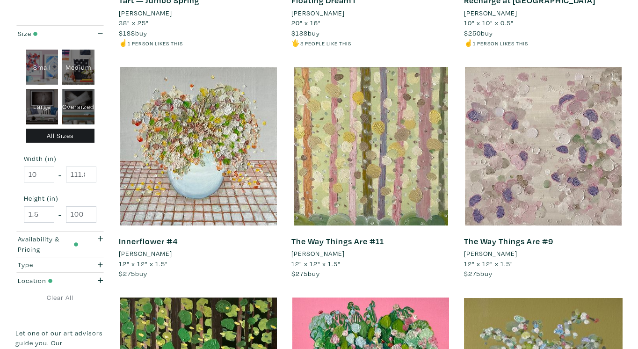
click at [627, 162] on div "The Way Things Are #9 Ellee SY Lee 12" x 12" x 1.5" $275 buy #abstract #imagina…" at bounding box center [543, 182] width 173 height 231
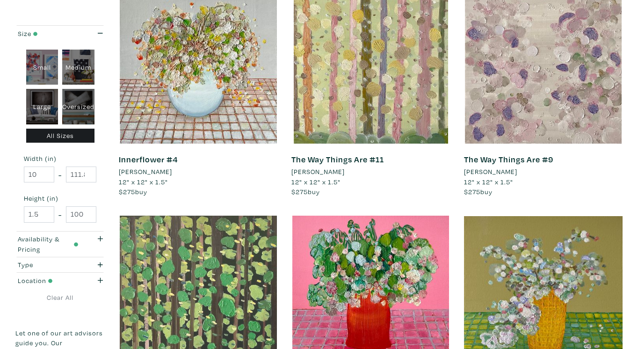
scroll to position [1778, 0]
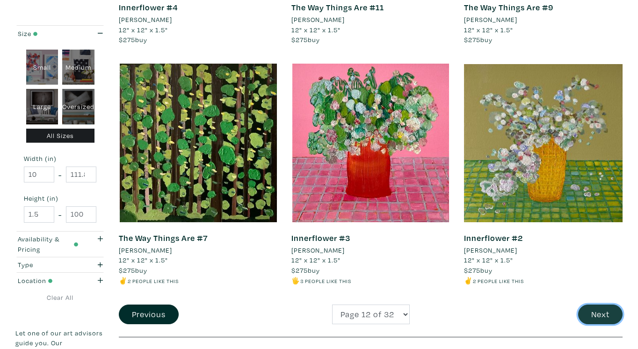
click at [599, 314] on button "Next" at bounding box center [600, 315] width 44 height 20
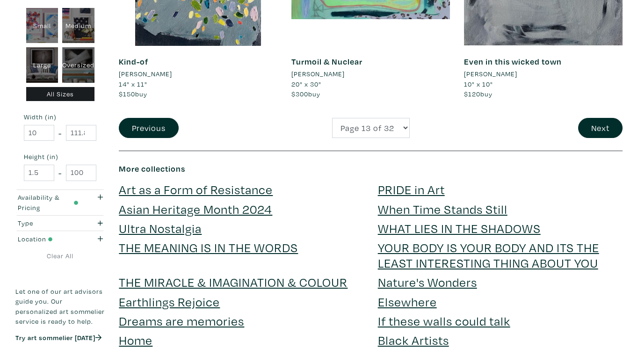
scroll to position [1919, 0]
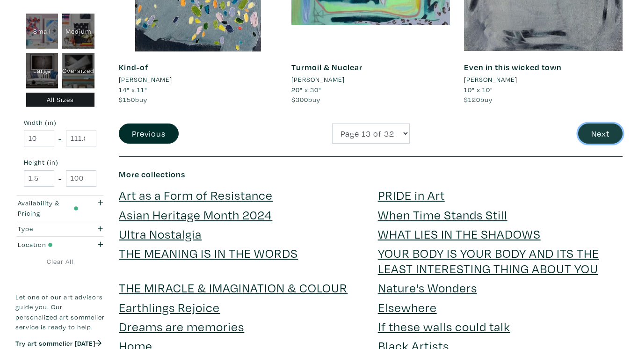
click at [604, 130] on button "Next" at bounding box center [600, 134] width 44 height 20
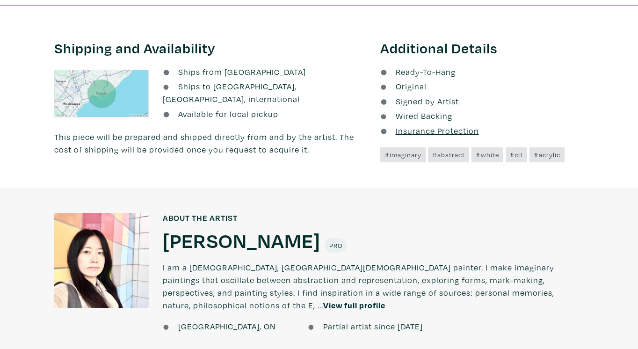
scroll to position [562, 0]
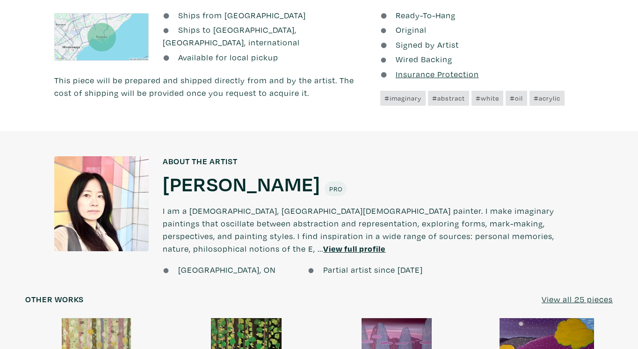
click at [195, 182] on h1 "[PERSON_NAME]" at bounding box center [242, 183] width 158 height 25
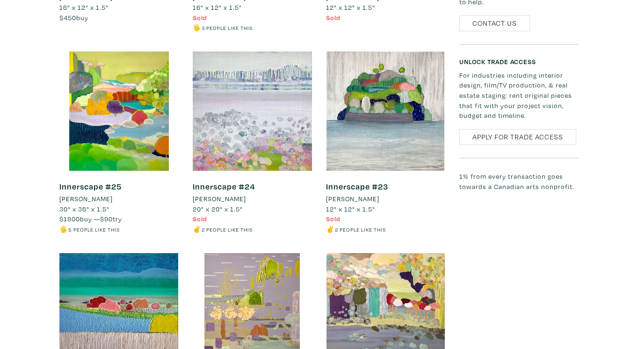
scroll to position [1544, 0]
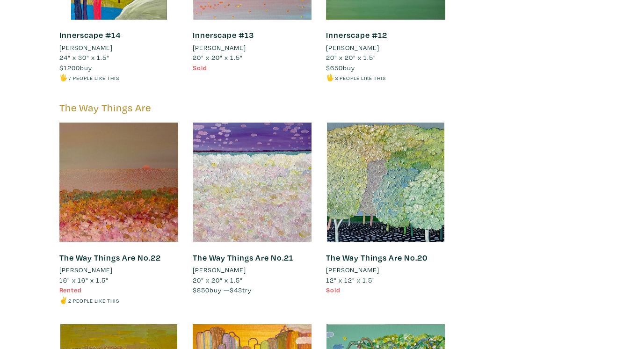
scroll to position [2340, 0]
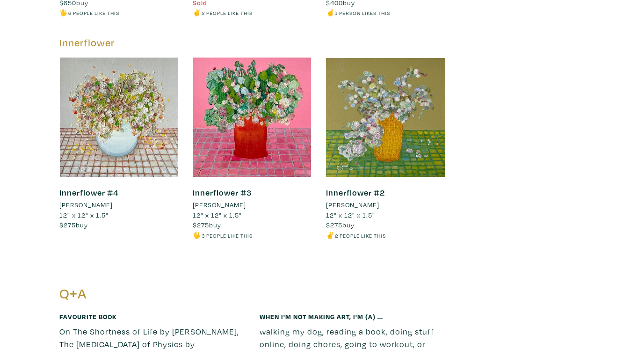
scroll to position [3790, 0]
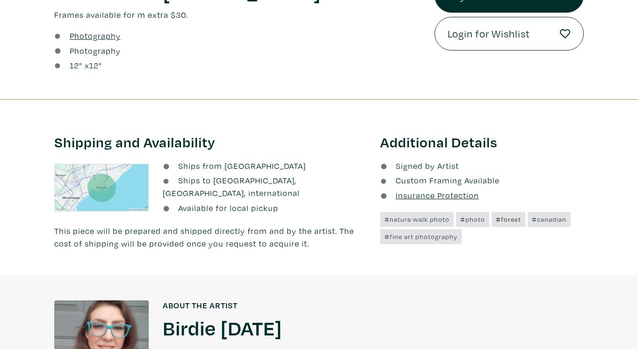
scroll to position [328, 0]
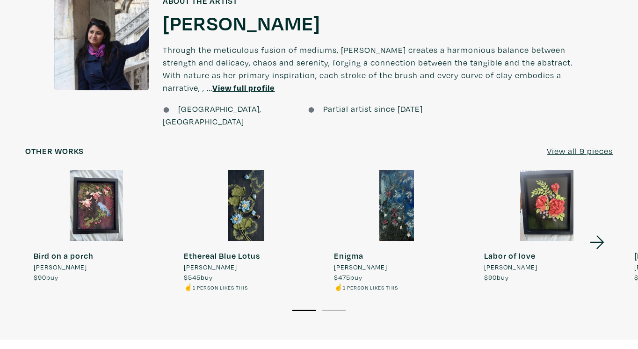
scroll to position [702, 0]
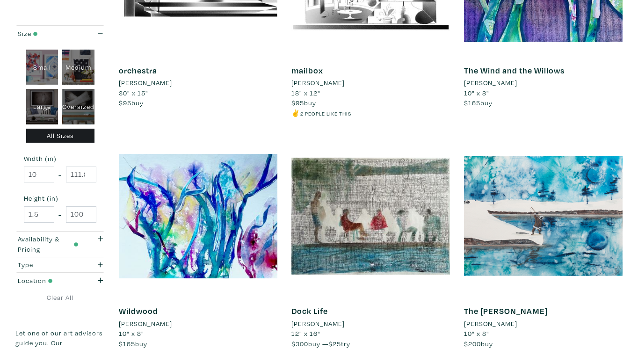
scroll to position [2059, 0]
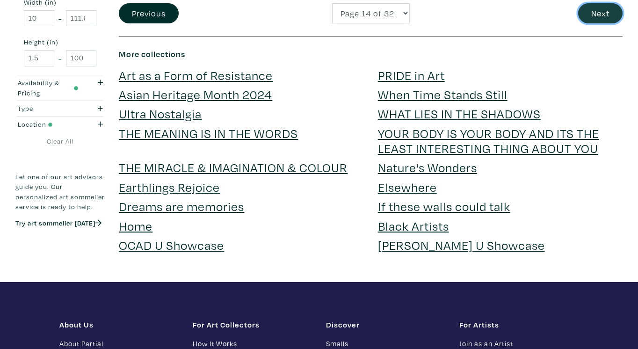
click at [612, 16] on button "Next" at bounding box center [600, 13] width 44 height 20
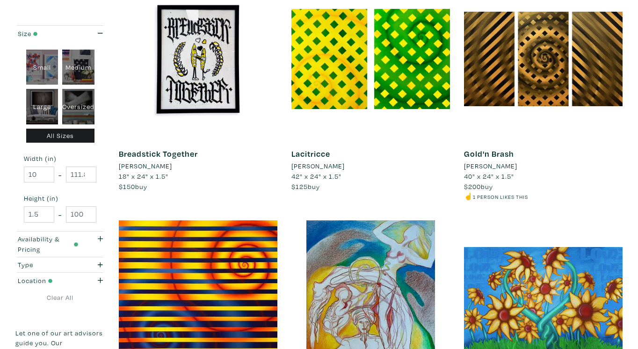
click at [635, 215] on div "Size Small Medium Large Oversized All Sizes Width (in) 10 - 111.8 Height (in) 1…" at bounding box center [319, 291] width 638 height 2251
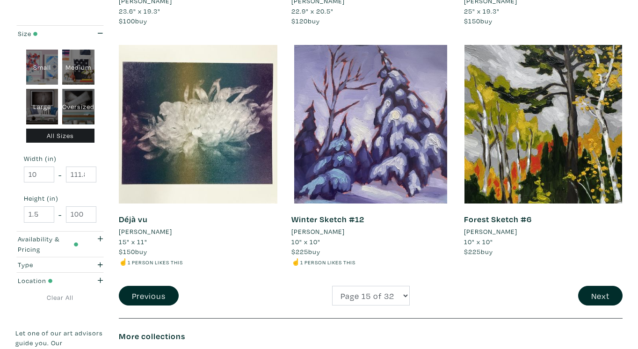
scroll to position [2059, 0]
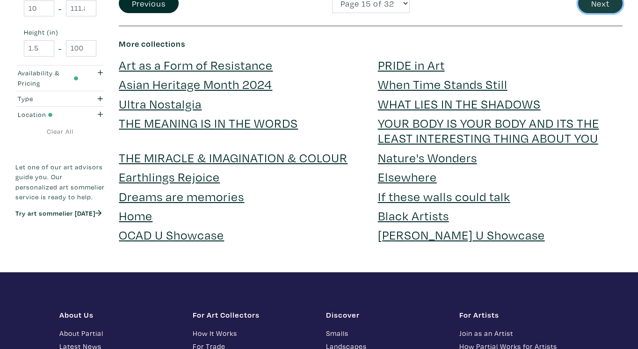
click at [606, 1] on button "Next" at bounding box center [600, 3] width 44 height 20
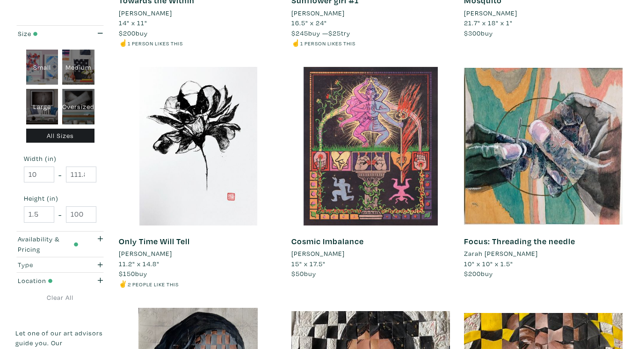
scroll to position [1591, 0]
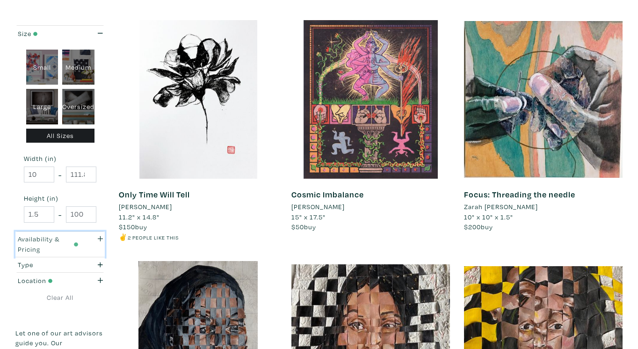
click at [88, 242] on div "button" at bounding box center [97, 244] width 25 height 20
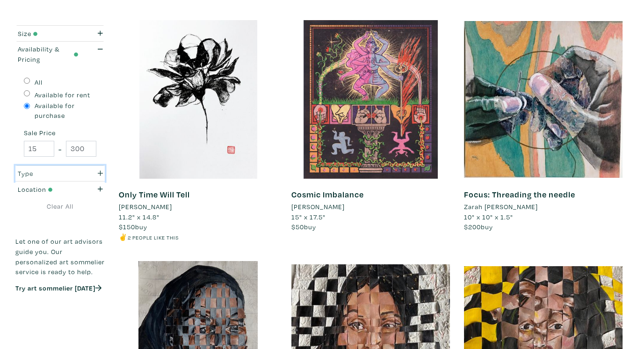
click at [101, 175] on icon "button" at bounding box center [100, 173] width 5 height 5
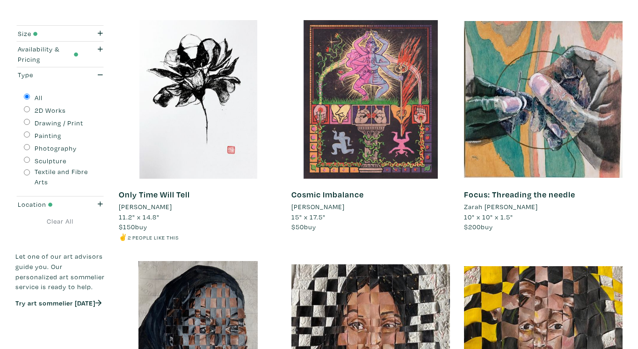
click at [52, 136] on label "Painting" at bounding box center [48, 136] width 27 height 10
click at [30, 136] on input "Painting" at bounding box center [27, 134] width 6 height 6
radio input "true"
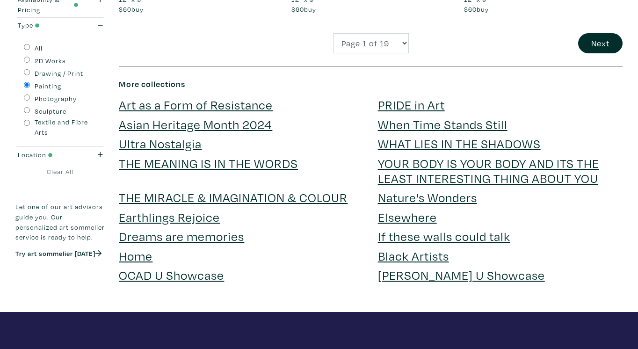
scroll to position [1778, 0]
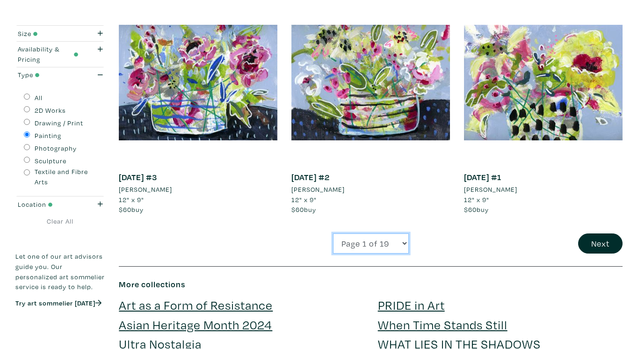
click at [361, 244] on select "Page 1 of 19 Page 2 of 19 Page 3 of 19 Page 4 of 19 Page 5 of 19 Page 6 of 19 P…" at bounding box center [371, 243] width 76 height 20
select select "12"
click at [333, 233] on select "Page 1 of 19 Page 2 of 19 Page 3 of 19 Page 4 of 19 Page 5 of 19 Page 6 of 19 P…" at bounding box center [371, 243] width 76 height 20
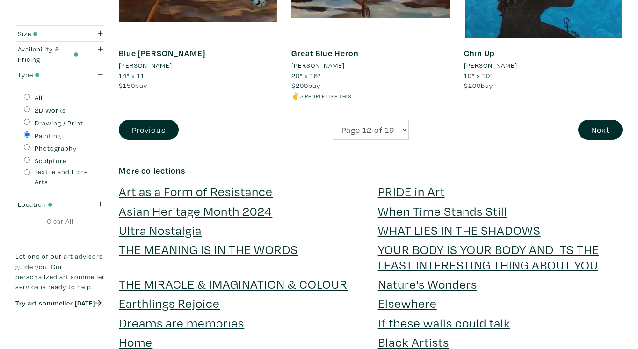
scroll to position [1965, 0]
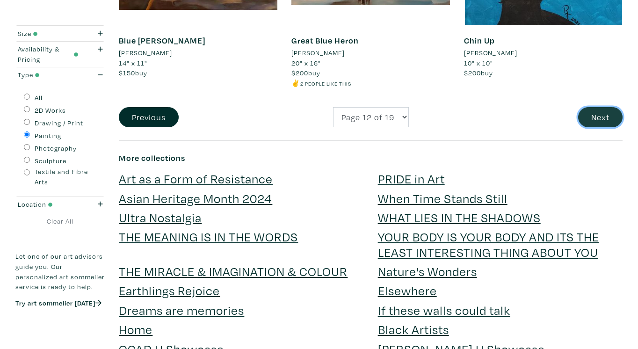
click at [593, 108] on button "Next" at bounding box center [600, 117] width 44 height 20
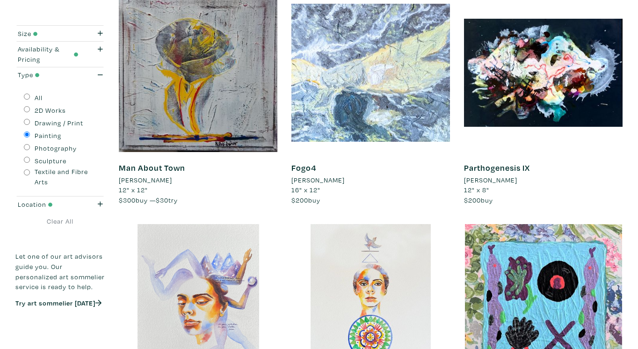
scroll to position [842, 0]
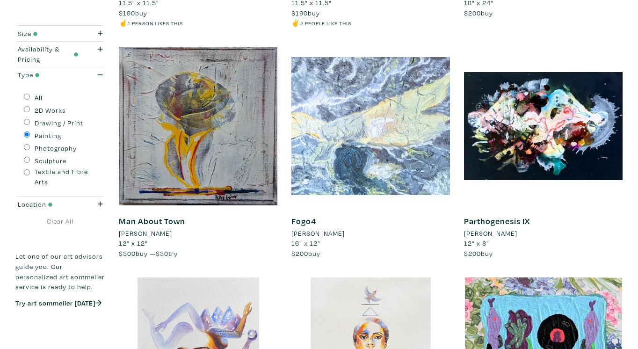
click at [634, 128] on div "Size Small Medium Large Oversized All Sizes Width (in) 10 - 111.8 Height (in) 1…" at bounding box center [319, 338] width 638 height 2251
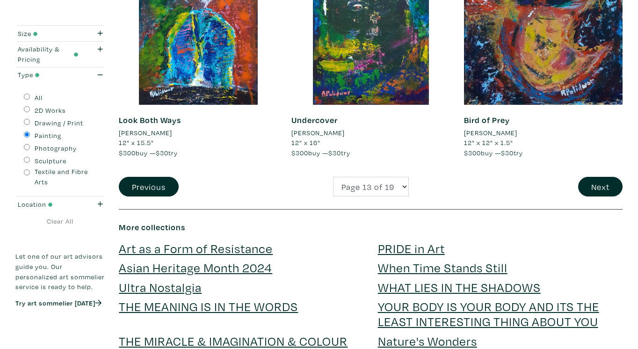
scroll to position [1919, 0]
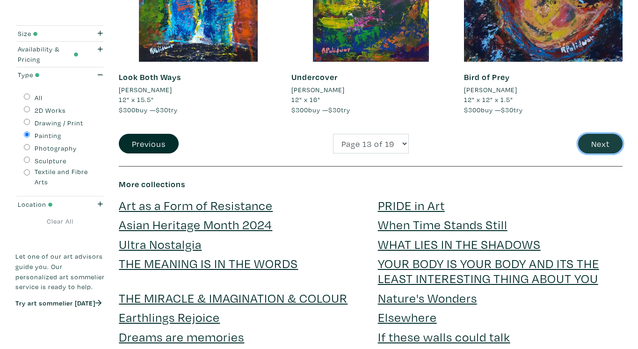
drag, startPoint x: 609, startPoint y: 142, endPoint x: 613, endPoint y: 138, distance: 5.3
click at [609, 142] on button "Next" at bounding box center [600, 144] width 44 height 20
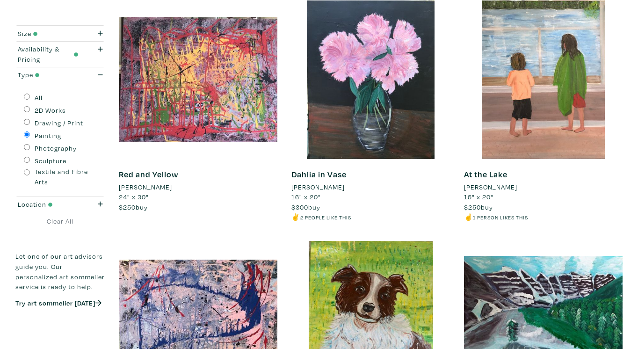
scroll to position [1497, 0]
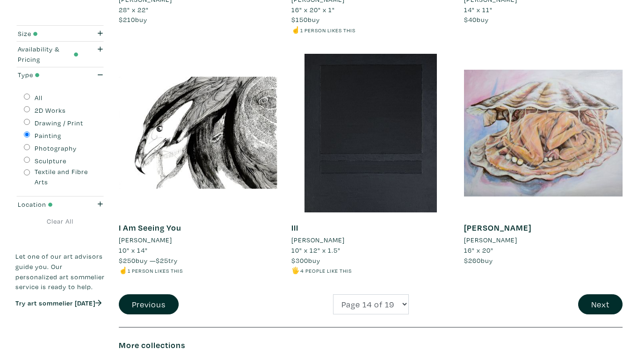
scroll to position [1919, 0]
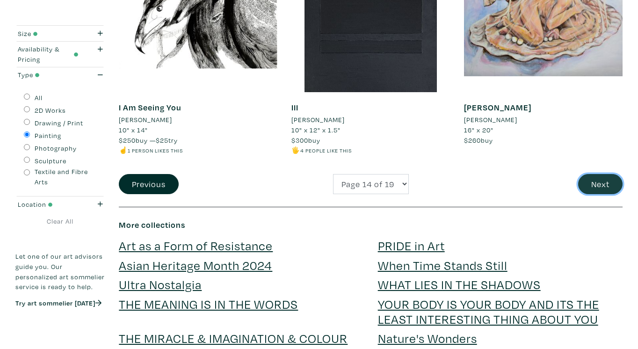
click at [604, 186] on button "Next" at bounding box center [600, 184] width 44 height 20
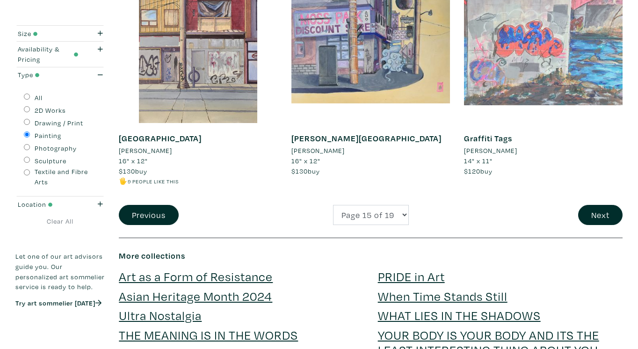
scroll to position [1919, 0]
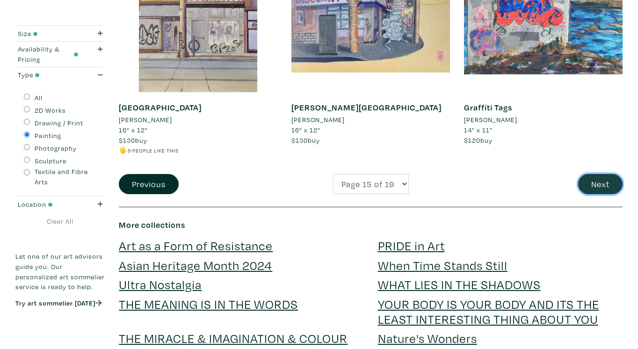
click at [608, 180] on button "Next" at bounding box center [600, 184] width 44 height 20
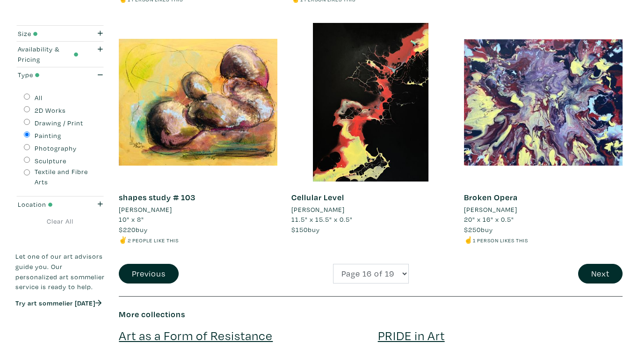
scroll to position [1825, 0]
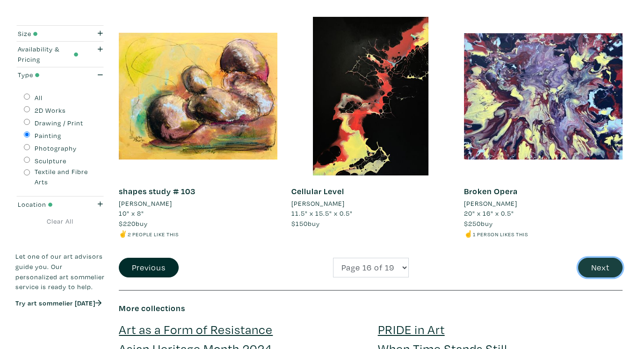
click at [603, 266] on button "Next" at bounding box center [600, 268] width 44 height 20
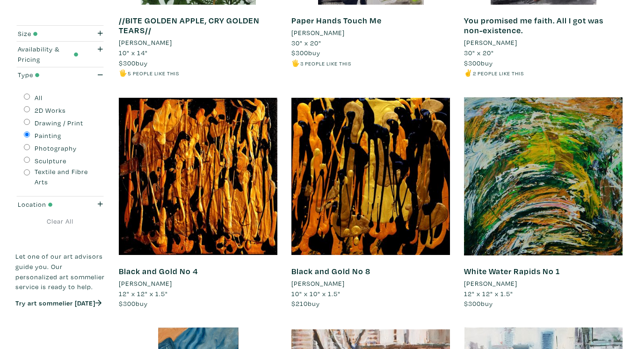
scroll to position [795, 0]
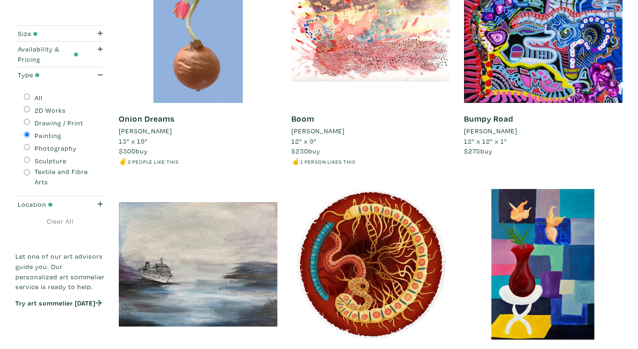
scroll to position [1778, 0]
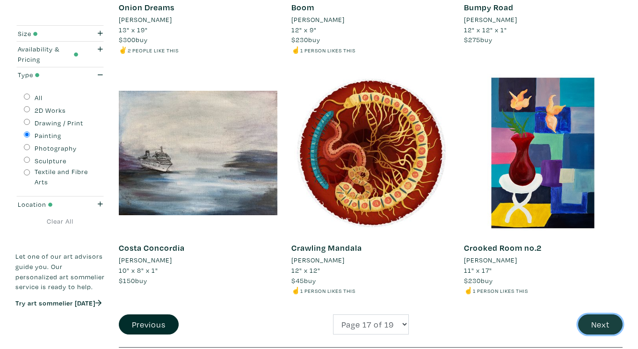
click at [596, 325] on button "Next" at bounding box center [600, 324] width 44 height 20
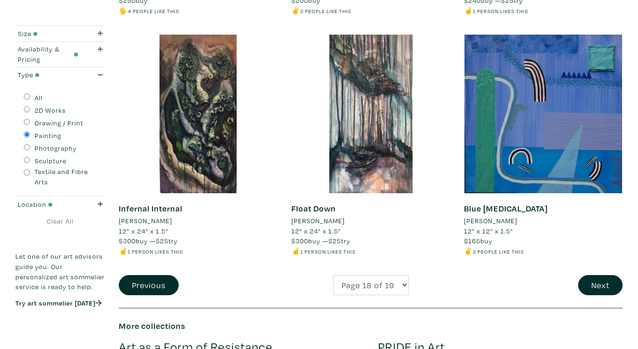
scroll to position [1872, 0]
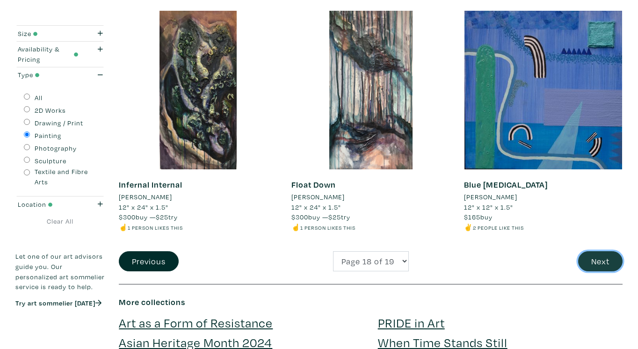
click at [594, 251] on button "Next" at bounding box center [600, 261] width 44 height 20
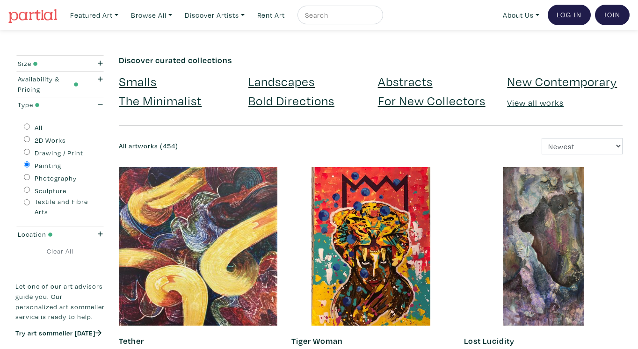
click at [354, 14] on input "text" at bounding box center [339, 15] width 70 height 12
type input "[GEOGRAPHIC_DATA]"
click at [376, 18] on button "submit" at bounding box center [376, 18] width 0 height 0
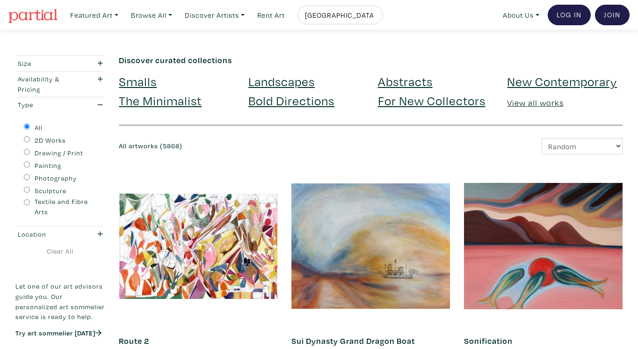
click at [46, 166] on label "Painting" at bounding box center [48, 166] width 27 height 10
click at [30, 166] on input "Painting" at bounding box center [27, 164] width 6 height 6
radio input "true"
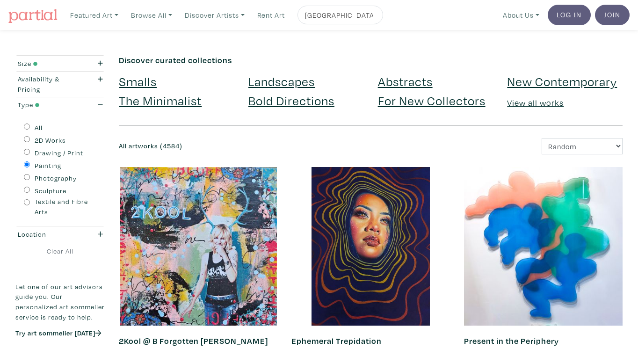
click at [80, 65] on div "Size" at bounding box center [48, 63] width 74 height 10
click at [79, 62] on div "Size" at bounding box center [48, 63] width 74 height 10
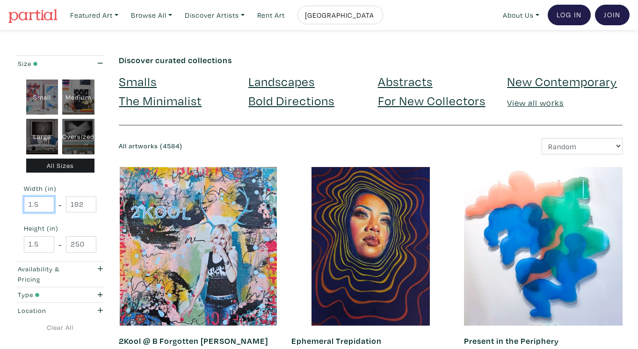
drag, startPoint x: 36, startPoint y: 206, endPoint x: 13, endPoint y: 194, distance: 26.0
type input "10"
drag, startPoint x: 91, startPoint y: 182, endPoint x: 152, endPoint y: 107, distance: 97.2
click at [91, 182] on div "Small Medium Large Oversized All Sizes Width (in) 10 - 192 Height (in) 1.5 - 250" at bounding box center [59, 166] width 89 height 190
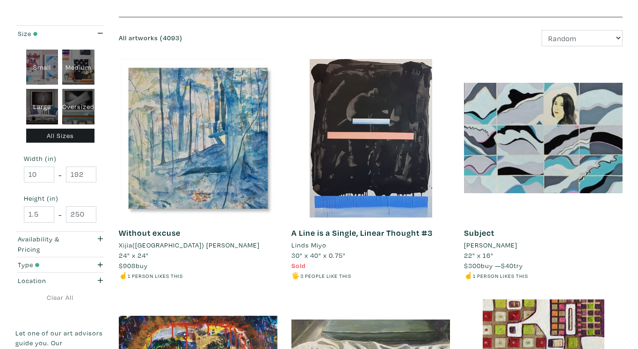
scroll to position [140, 0]
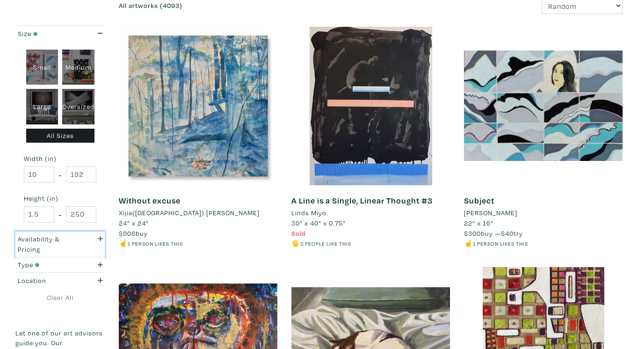
click at [98, 240] on icon "button" at bounding box center [100, 238] width 5 height 7
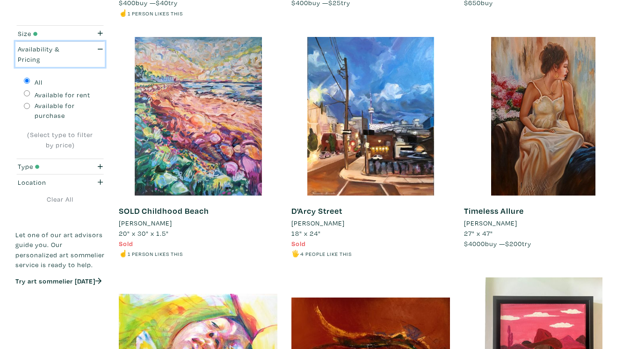
scroll to position [608, 0]
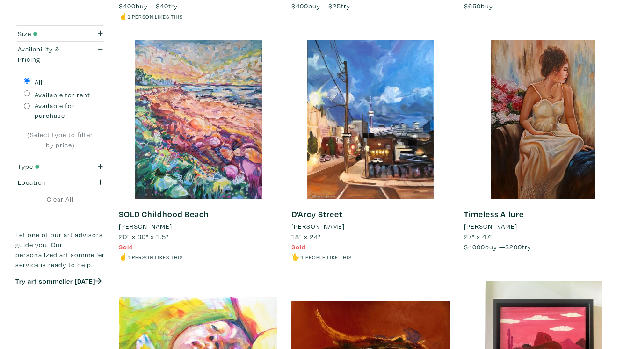
click at [53, 110] on label "Available for purchase" at bounding box center [66, 111] width 62 height 20
click at [30, 109] on input "Available for purchase" at bounding box center [27, 106] width 6 height 6
radio input "true"
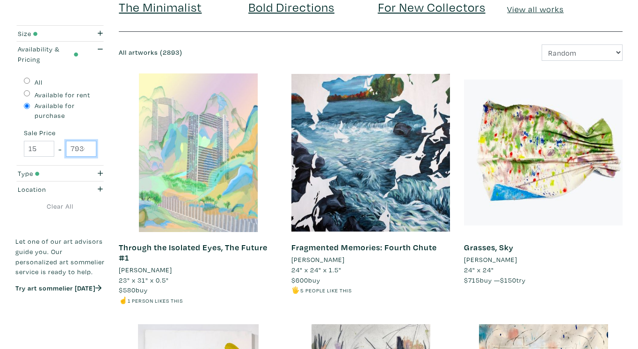
scroll to position [0, 9]
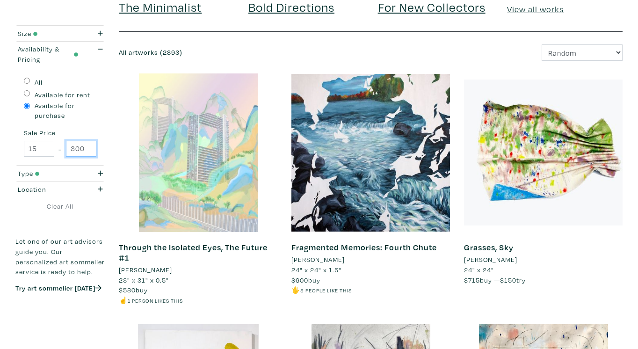
drag, startPoint x: 71, startPoint y: 151, endPoint x: 127, endPoint y: 142, distance: 56.9
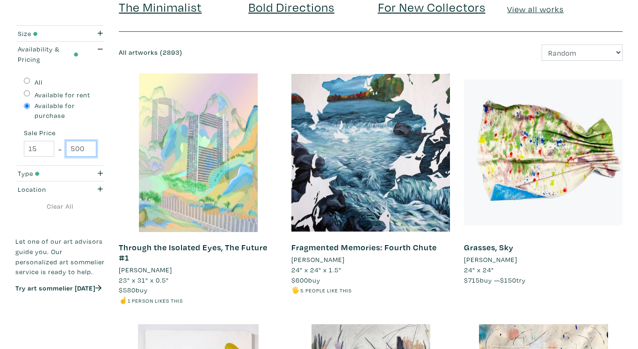
type input "500"
click at [114, 142] on div "Through the Isolated Eyes, The Future #1 Jennie Lau 23" x 31" x 0.5" $580 buy ☝…" at bounding box center [198, 198] width 173 height 251
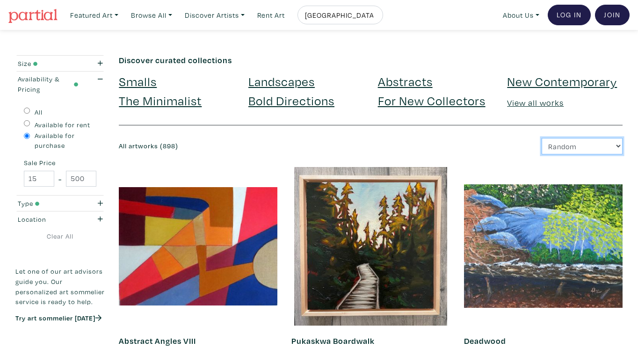
click at [585, 144] on select "Newest Random Price: Low to High Price: High to Low" at bounding box center [582, 146] width 81 height 16
select select "id"
click at [542, 138] on select "Newest Random Price: Low to High Price: High to Low" at bounding box center [582, 146] width 81 height 16
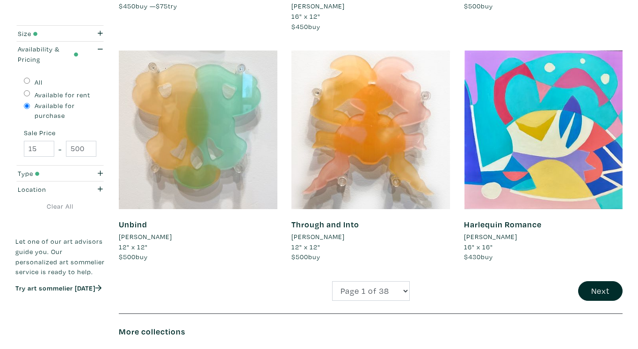
scroll to position [1778, 0]
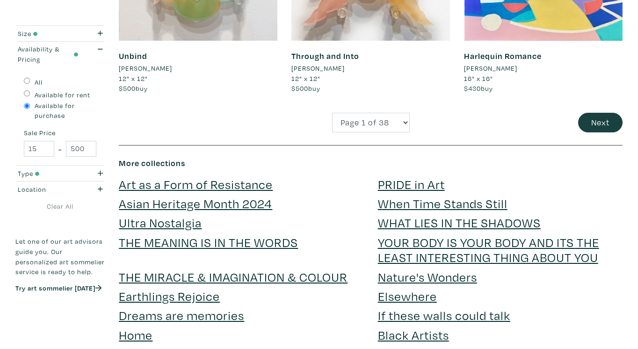
scroll to position [1919, 0]
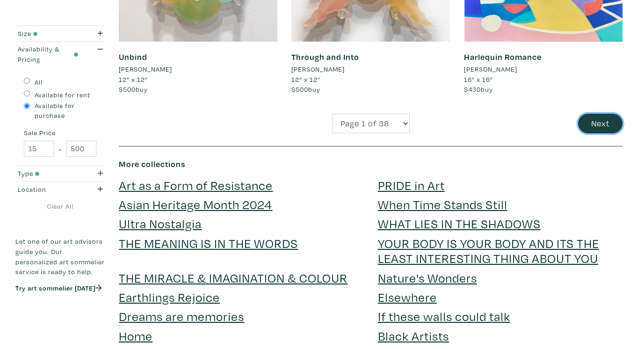
click at [598, 114] on button "Next" at bounding box center [600, 124] width 44 height 20
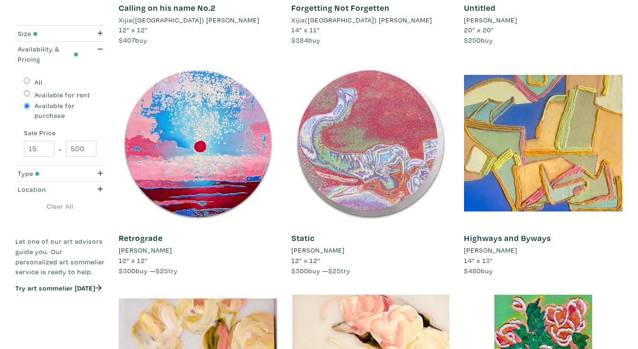
scroll to position [1263, 0]
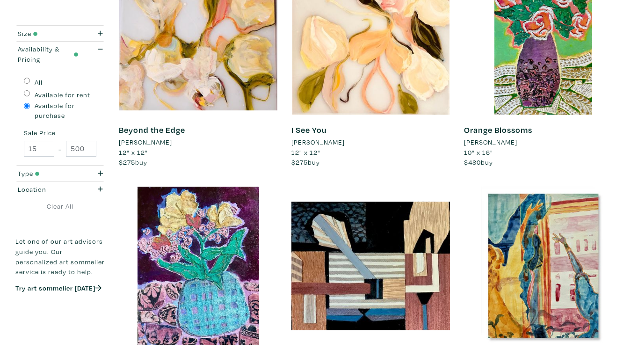
scroll to position [1544, 0]
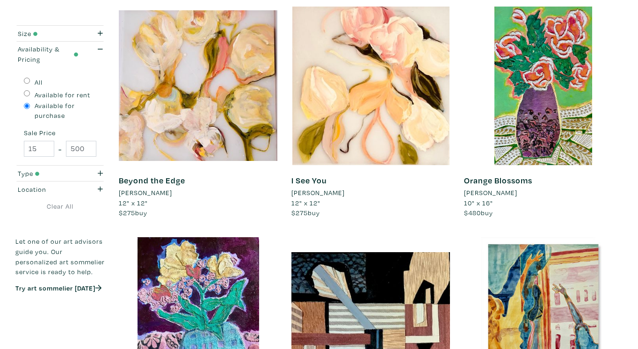
drag, startPoint x: 548, startPoint y: 72, endPoint x: 627, endPoint y: 44, distance: 83.2
click at [627, 44] on div "Orange Blossoms Diane Fine 10" x 16" $480 buy #still life #vase #floral #flower…" at bounding box center [543, 122] width 173 height 231
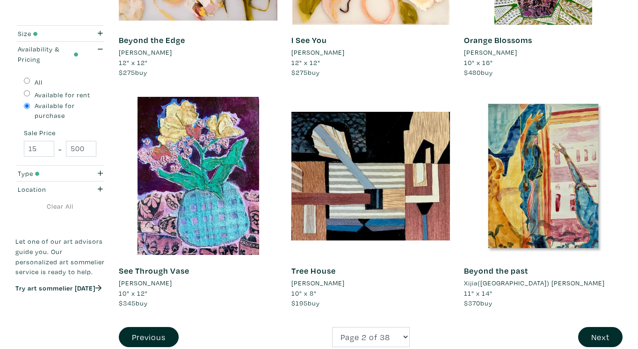
scroll to position [1731, 0]
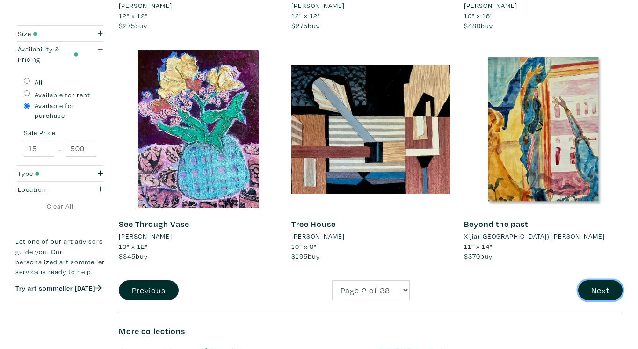
drag, startPoint x: 596, startPoint y: 288, endPoint x: 640, endPoint y: 228, distance: 74.6
click at [596, 287] on button "Next" at bounding box center [600, 290] width 44 height 20
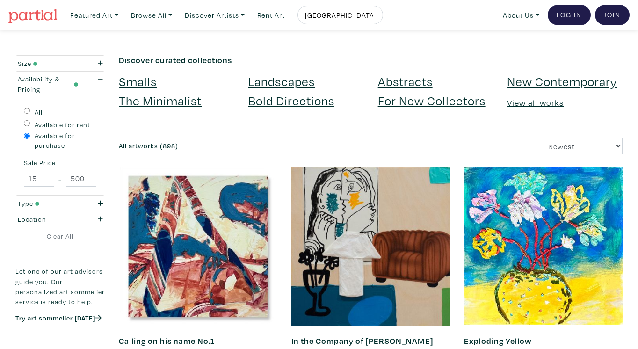
click at [133, 143] on h6 "All artworks (898)" at bounding box center [241, 146] width 245 height 8
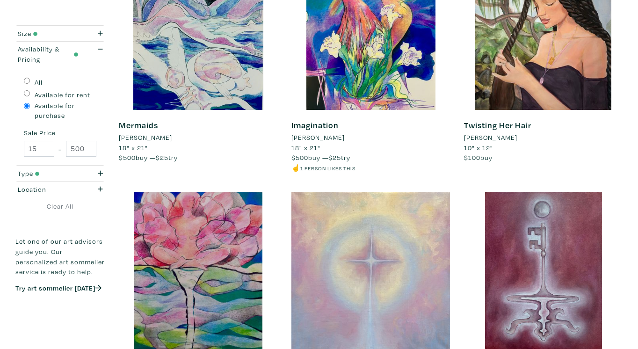
scroll to position [1076, 0]
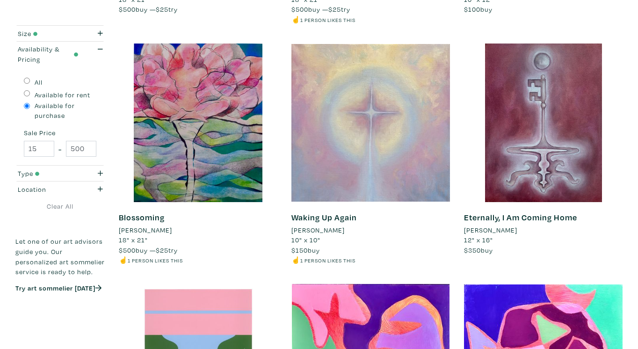
click at [631, 144] on div "Size Small Medium Large Oversized All Sizes Width (in) 10 - 192 Height (in) 1.5…" at bounding box center [319, 109] width 638 height 2261
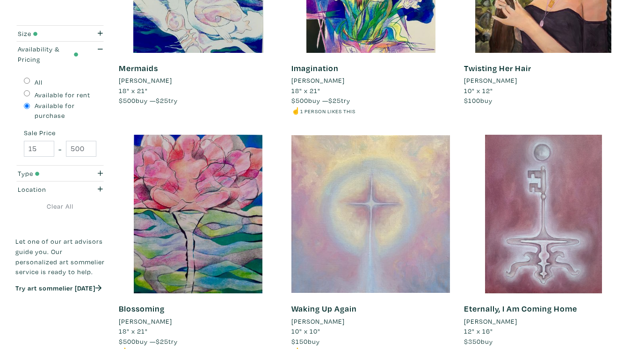
scroll to position [983, 0]
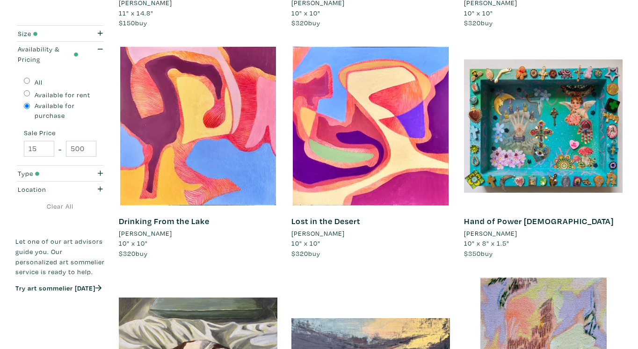
click at [625, 131] on div "Hand of Power Shrine Lorette C Luzajic 10" x 8" x 1.5" $350 buy #mano poderosa …" at bounding box center [543, 162] width 173 height 231
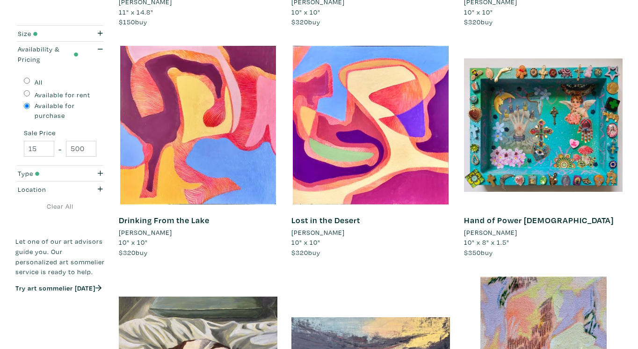
scroll to position [1825, 0]
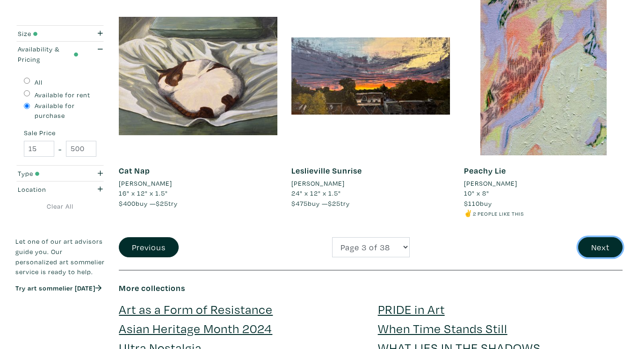
drag, startPoint x: 610, startPoint y: 248, endPoint x: 578, endPoint y: 159, distance: 94.7
click at [610, 248] on button "Next" at bounding box center [600, 247] width 44 height 20
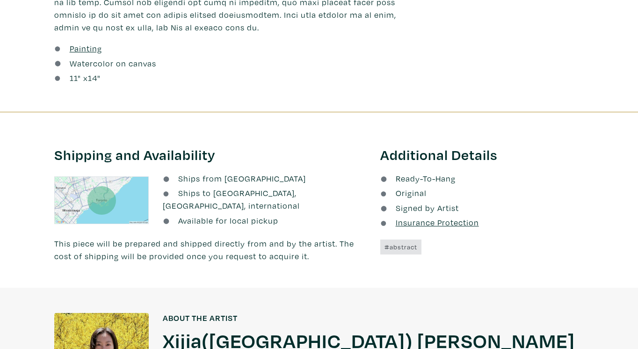
scroll to position [655, 0]
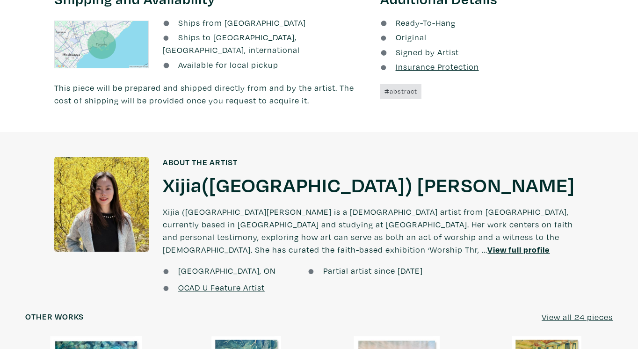
click at [221, 181] on h1 "Xijia(Romee) Lai" at bounding box center [369, 184] width 412 height 25
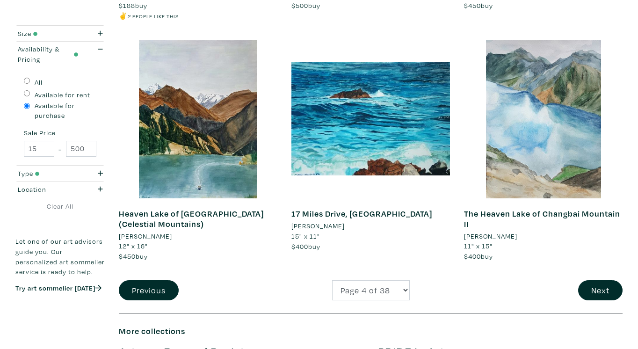
scroll to position [1778, 0]
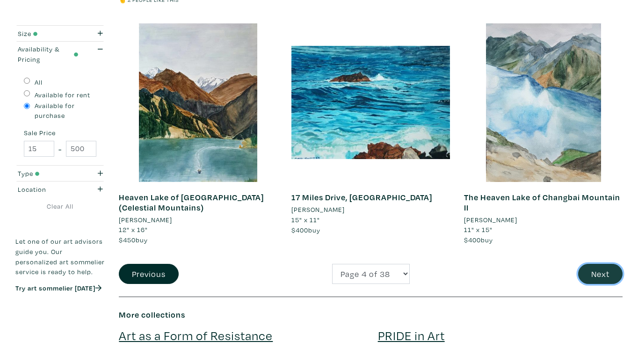
click at [603, 277] on button "Next" at bounding box center [600, 274] width 44 height 20
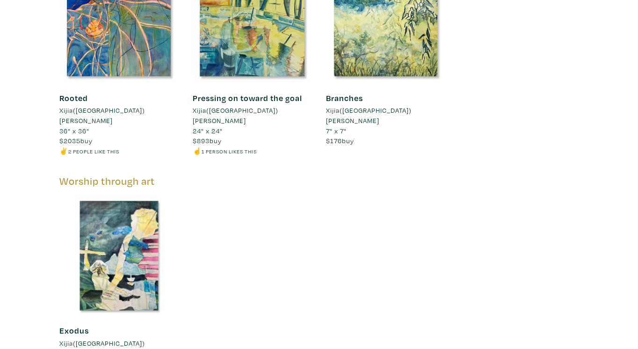
scroll to position [1638, 0]
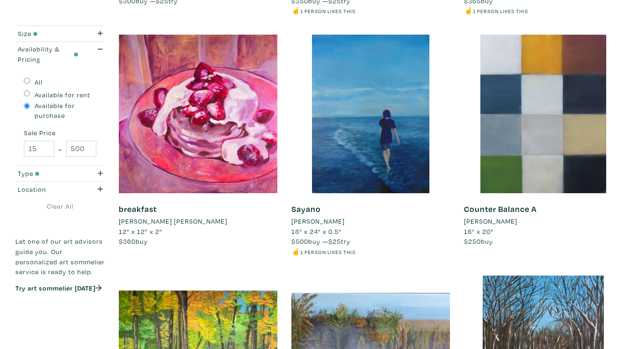
scroll to position [608, 0]
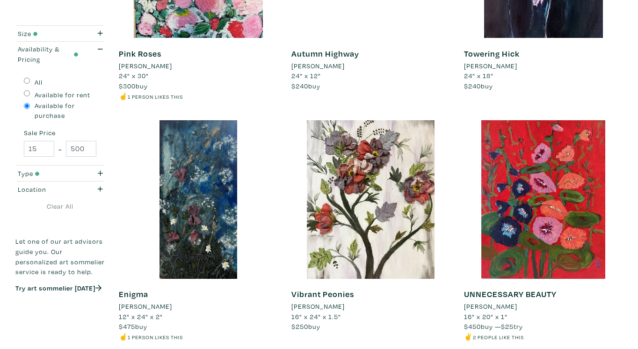
scroll to position [1029, 0]
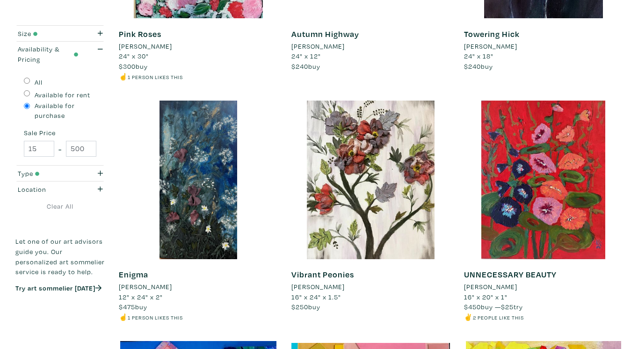
click at [631, 168] on div "Size Small Medium Large Oversized All Sizes Width (in) 10 - 192 Height (in) 1.5…" at bounding box center [319, 161] width 624 height 2271
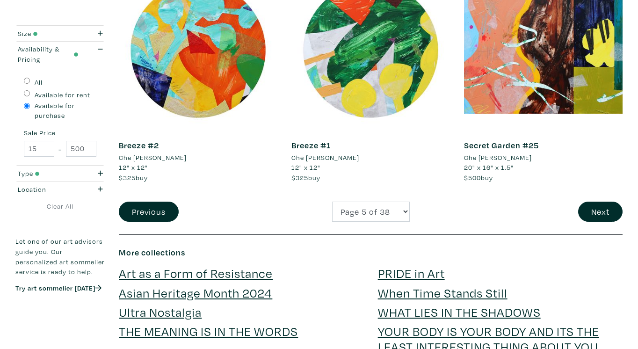
scroll to position [1872, 0]
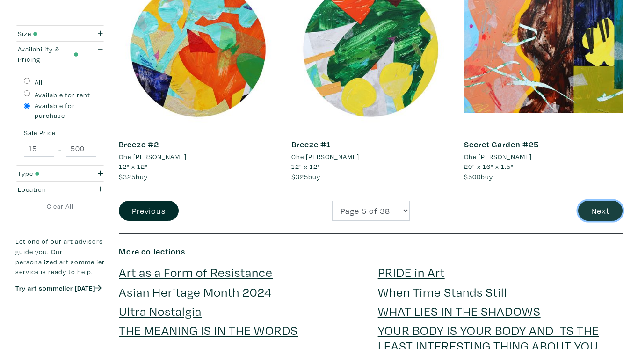
click at [609, 211] on button "Next" at bounding box center [600, 211] width 44 height 20
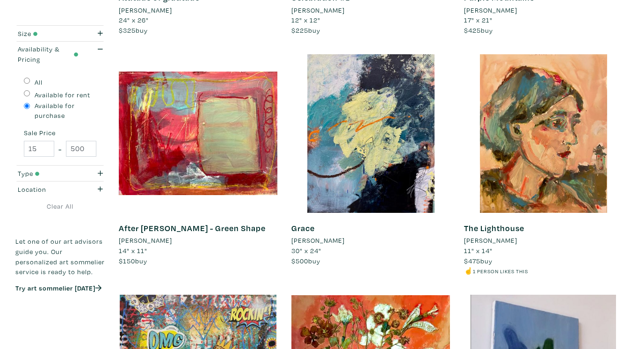
scroll to position [1497, 0]
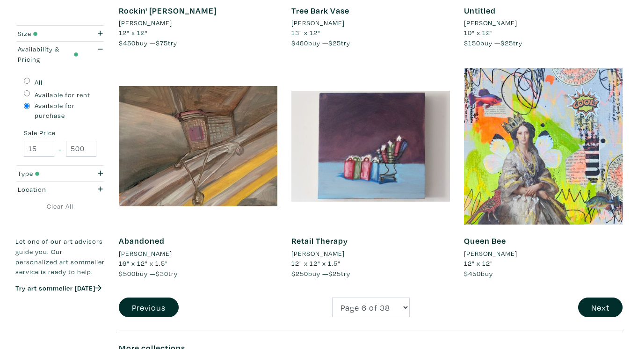
scroll to position [1778, 0]
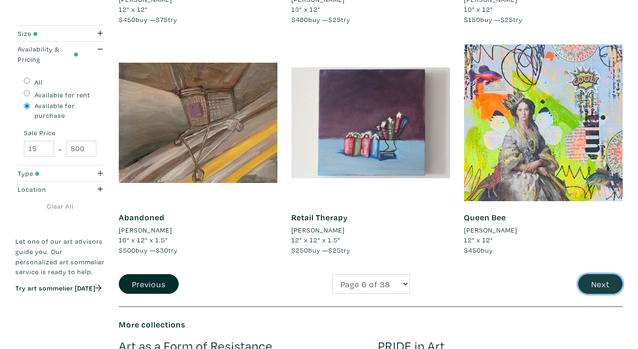
click at [599, 288] on button "Next" at bounding box center [600, 284] width 44 height 20
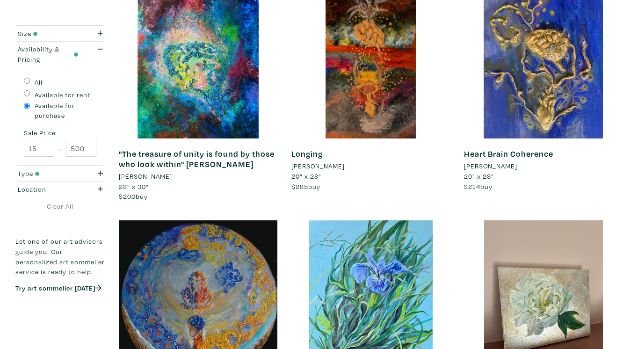
click at [629, 117] on div "Heart Brain Coherence Dilshad Kanji 20" x 28" $214 buy #art and science #cosmic…" at bounding box center [543, 100] width 173 height 241
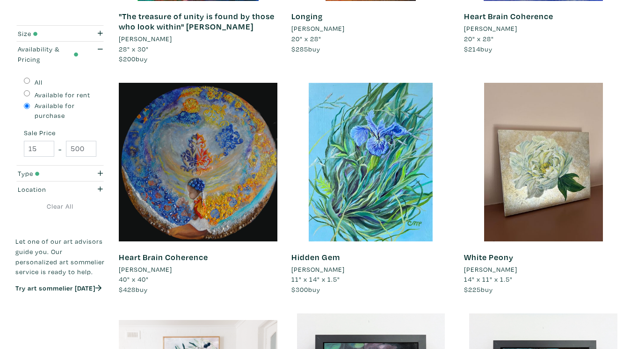
scroll to position [374, 0]
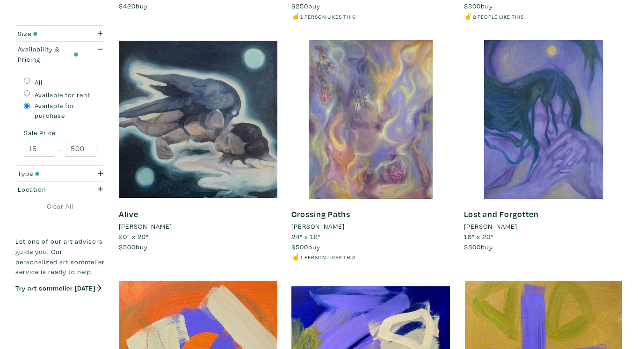
click at [626, 117] on div "Lost and Forgotten Sophie Sawicka 16" x 20" $500 buy #original #ethereal #colou…" at bounding box center [543, 160] width 173 height 241
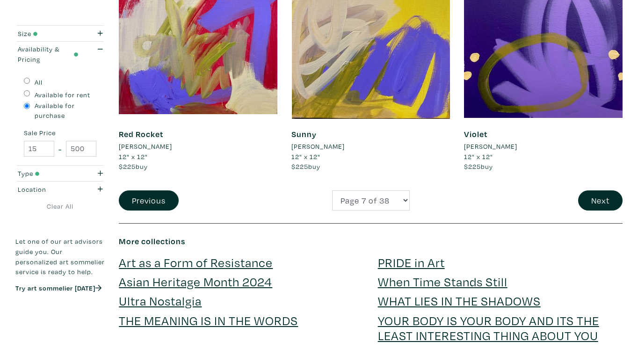
scroll to position [1919, 0]
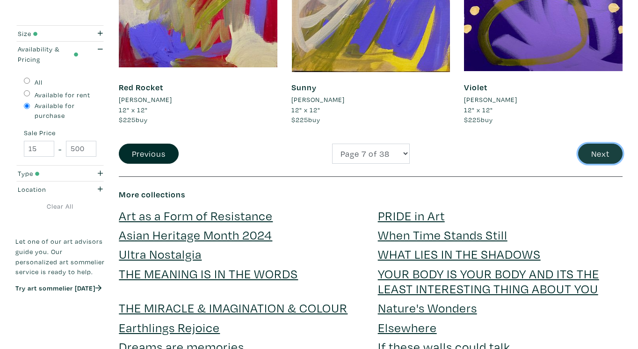
click at [605, 155] on button "Next" at bounding box center [600, 154] width 44 height 20
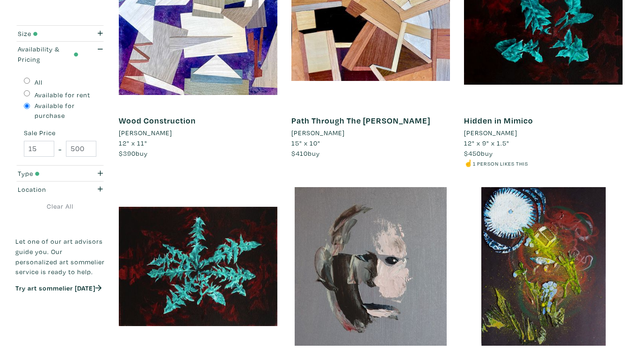
scroll to position [1451, 0]
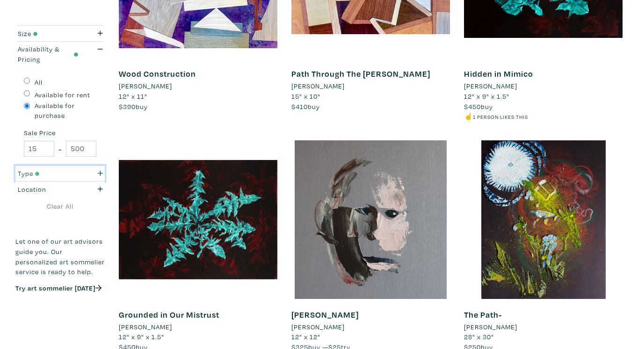
click at [102, 173] on icon "button" at bounding box center [100, 173] width 5 height 7
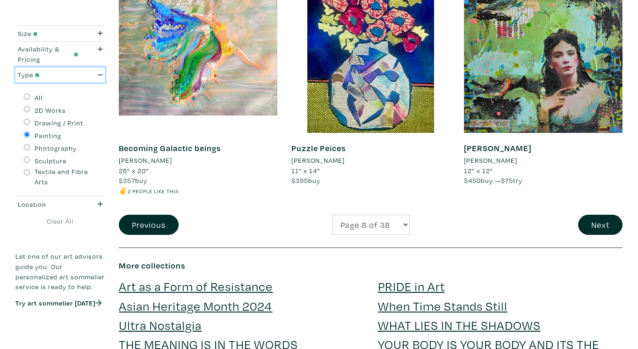
scroll to position [2012, 0]
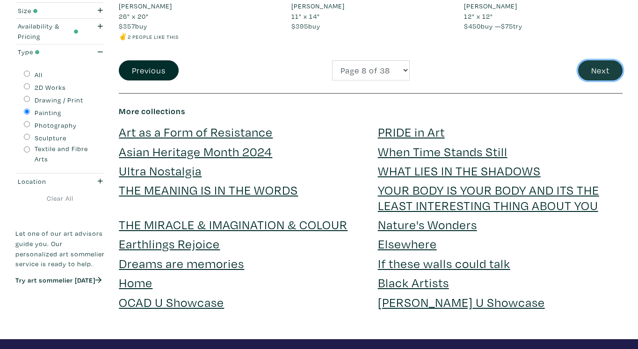
click at [594, 72] on button "Next" at bounding box center [600, 70] width 44 height 20
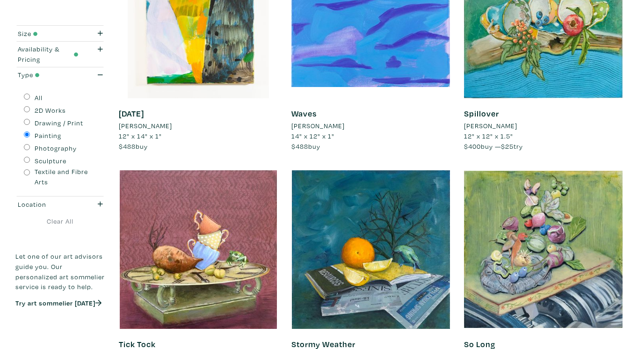
scroll to position [655, 0]
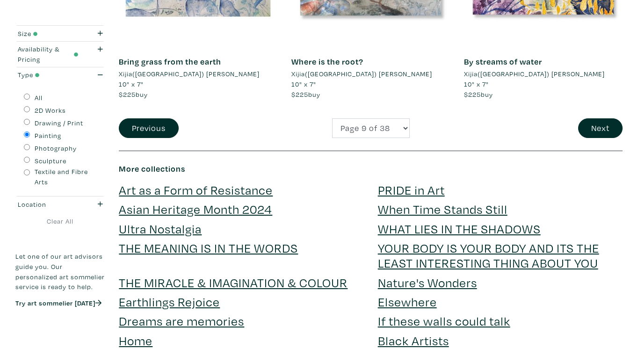
scroll to position [1965, 0]
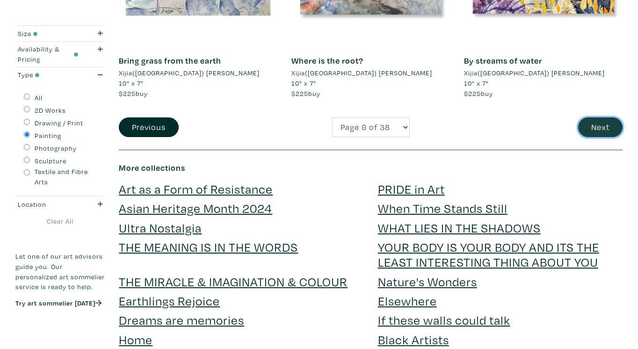
click at [605, 124] on button "Next" at bounding box center [600, 127] width 44 height 20
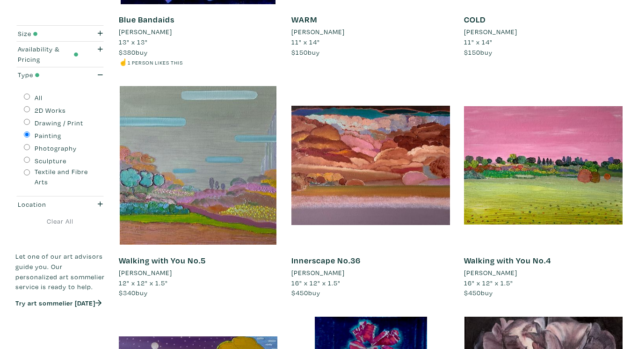
scroll to position [1029, 0]
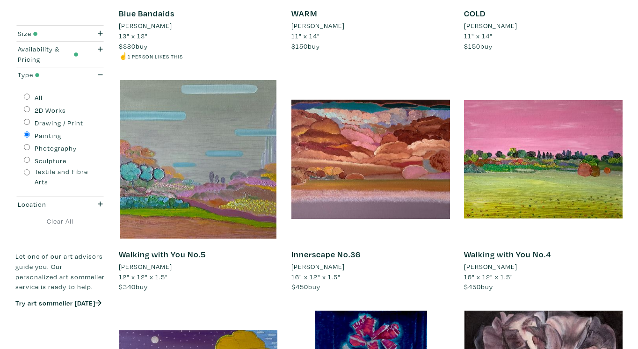
click at [631, 149] on div "Size Small Medium Large Oversized All Sizes Width (in) 10 - 192 Height (in) 1.5…" at bounding box center [319, 146] width 624 height 2240
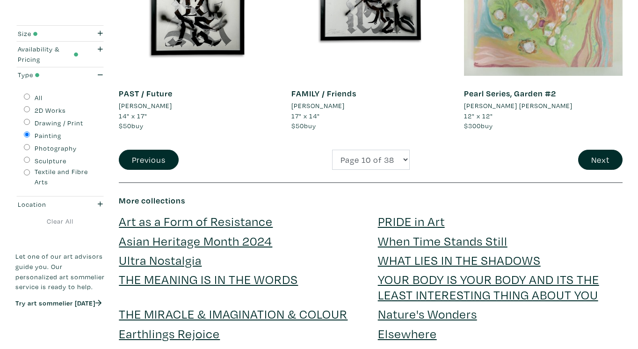
scroll to position [1919, 0]
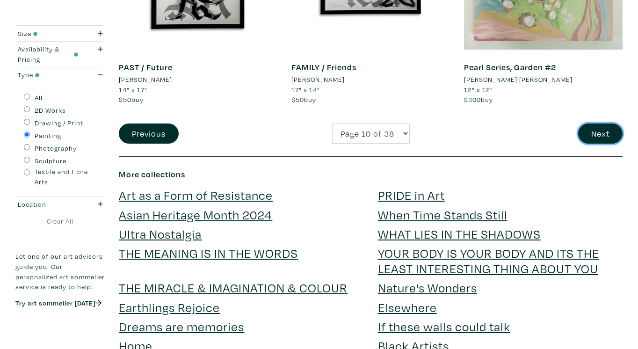
click at [603, 131] on button "Next" at bounding box center [600, 134] width 44 height 20
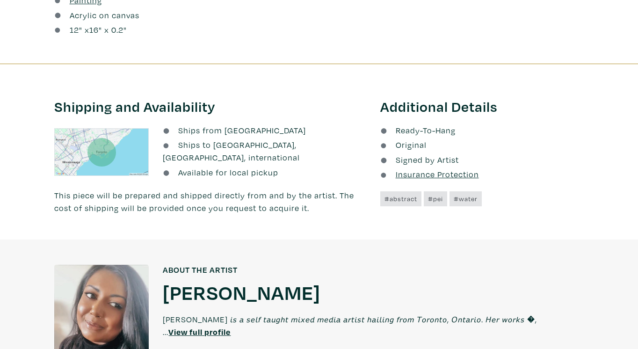
scroll to position [562, 0]
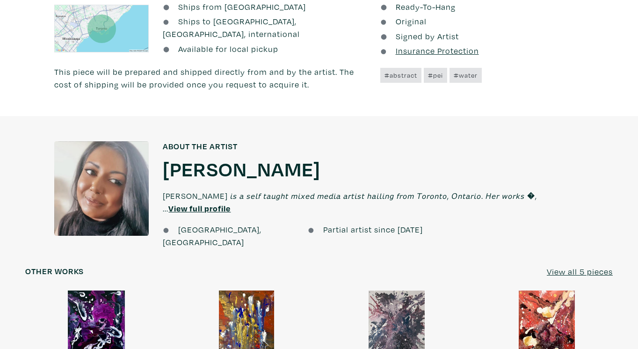
click at [208, 204] on u "View full profile" at bounding box center [199, 208] width 62 height 11
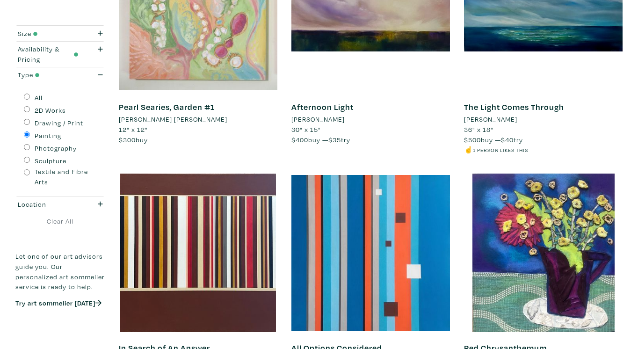
scroll to position [515, 0]
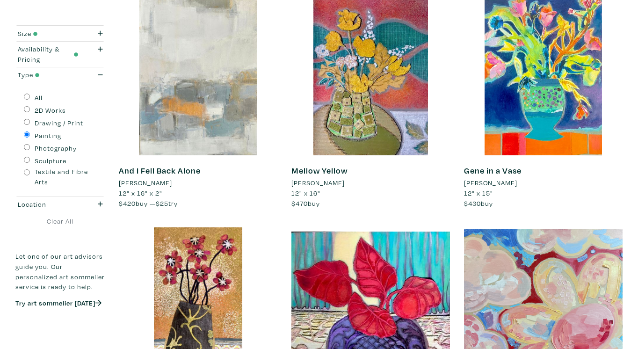
scroll to position [889, 0]
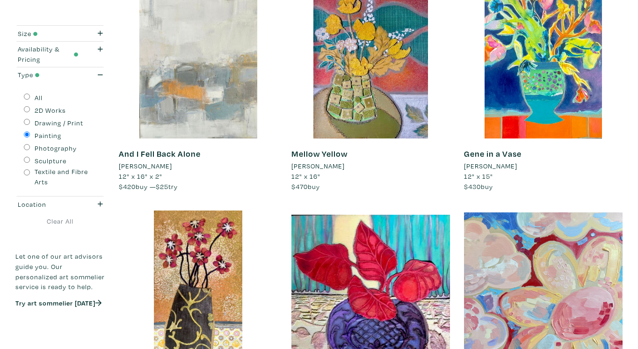
click at [633, 187] on div "Size Small Medium Large Oversized All Sizes Width (in) 10 - 192 Height (in) 1.5…" at bounding box center [319, 296] width 638 height 2261
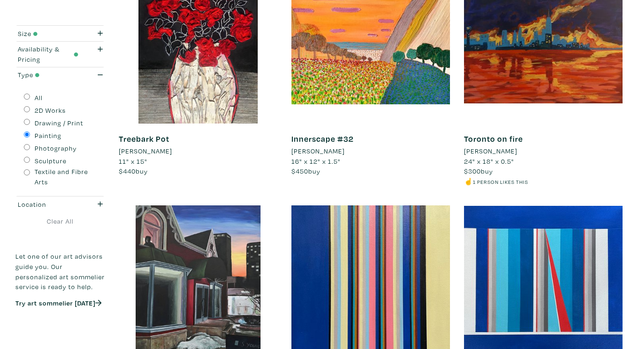
scroll to position [1825, 0]
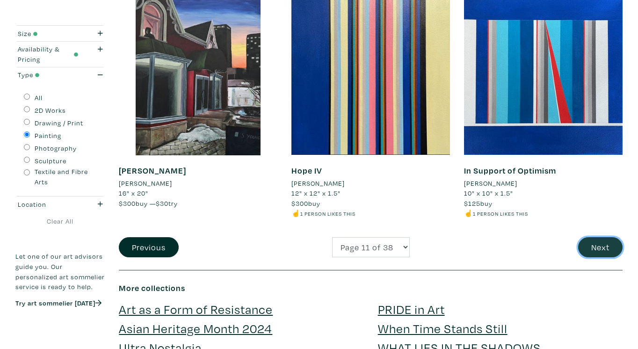
click at [598, 246] on button "Next" at bounding box center [600, 247] width 44 height 20
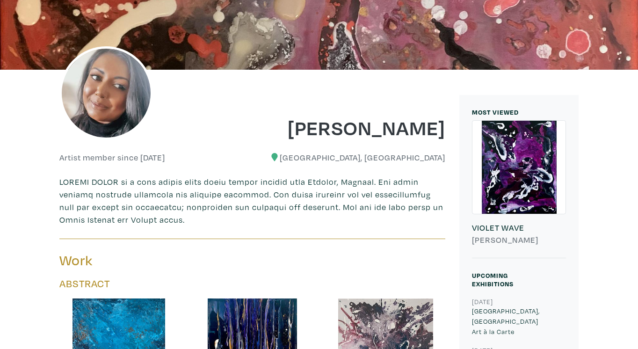
scroll to position [140, 0]
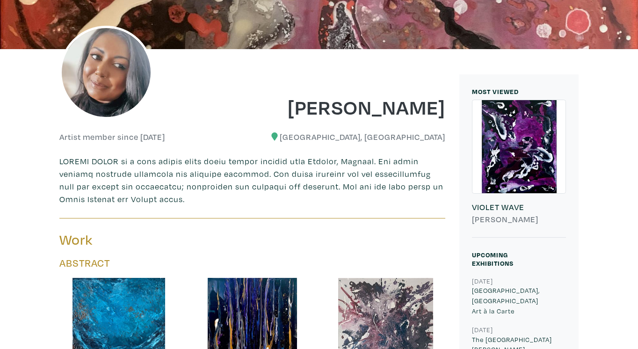
click at [351, 199] on p at bounding box center [252, 180] width 386 height 51
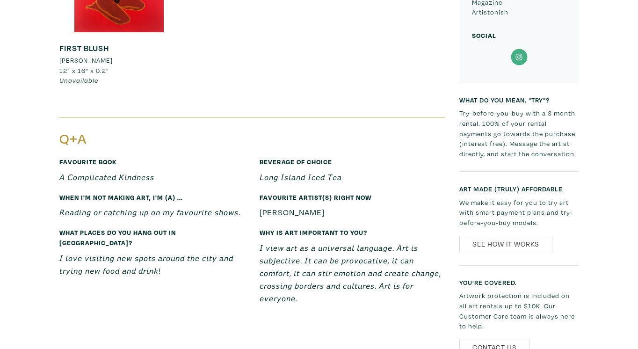
scroll to position [1170, 0]
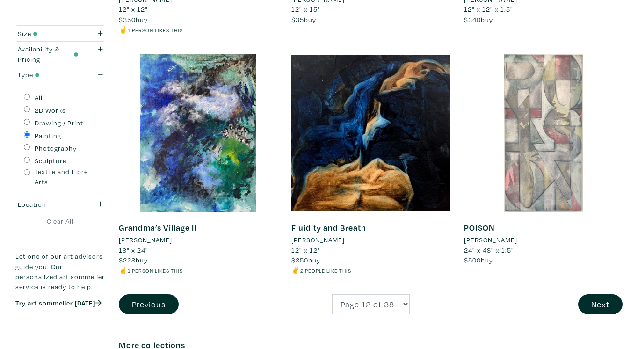
scroll to position [1965, 0]
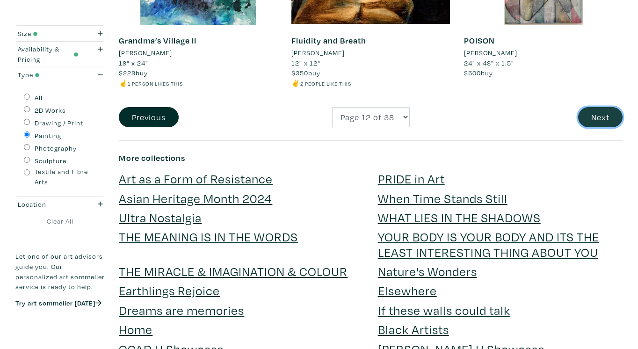
click at [600, 116] on button "Next" at bounding box center [600, 117] width 44 height 20
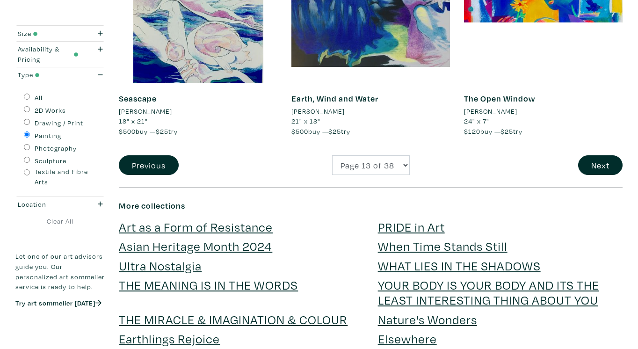
scroll to position [1919, 0]
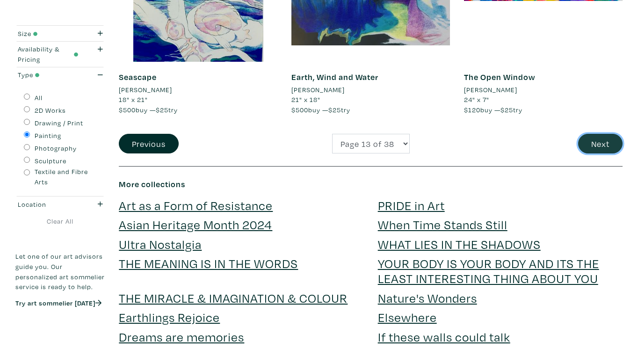
click at [587, 144] on button "Next" at bounding box center [600, 144] width 44 height 20
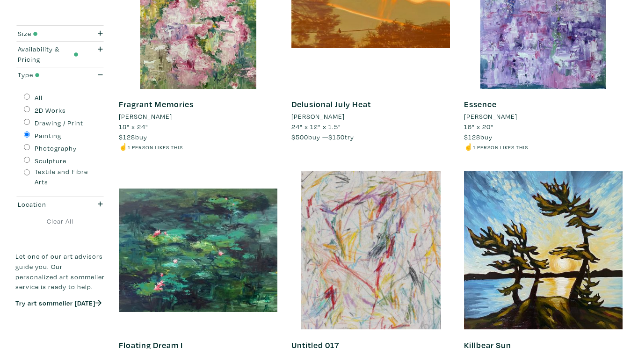
scroll to position [1404, 0]
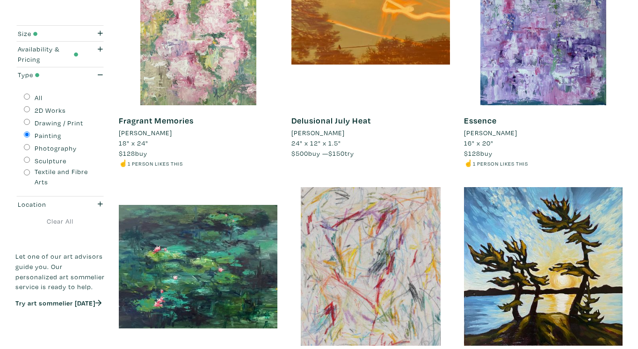
click at [180, 58] on div at bounding box center [198, 26] width 159 height 159
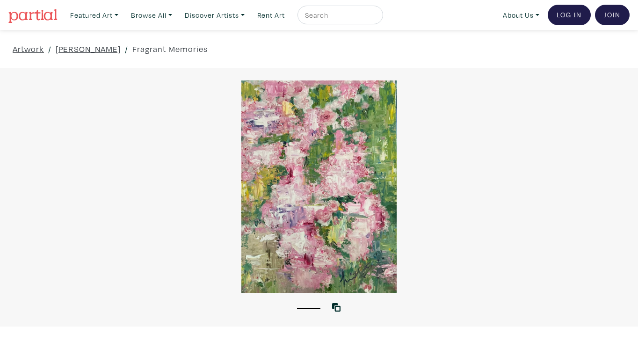
click at [340, 162] on div at bounding box center [319, 186] width 638 height 212
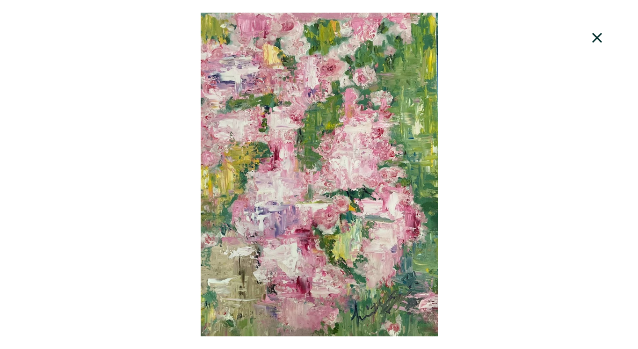
click at [598, 33] on icon at bounding box center [598, 37] width 32 height 25
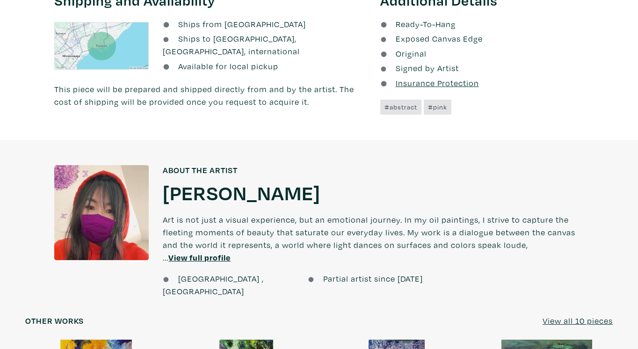
scroll to position [562, 0]
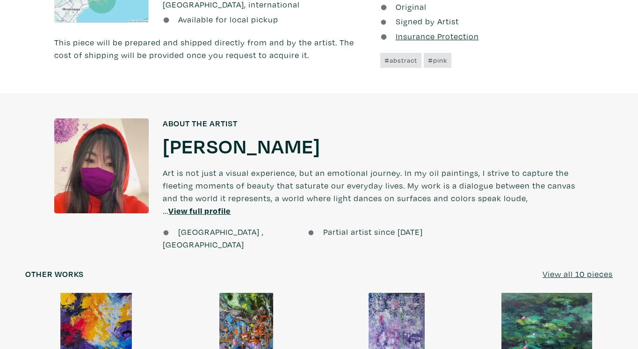
click at [210, 213] on u "View full profile" at bounding box center [199, 210] width 62 height 11
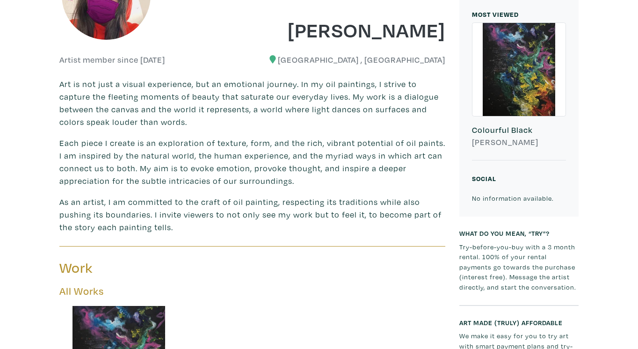
scroll to position [140, 0]
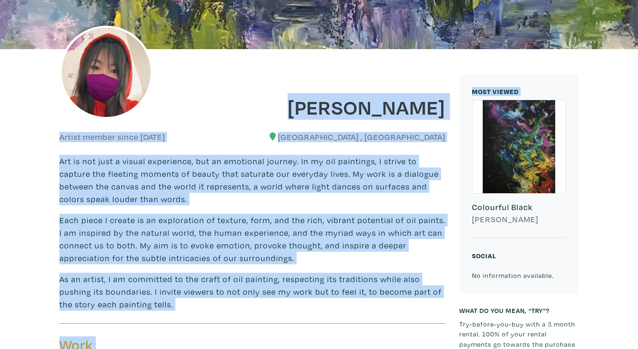
drag, startPoint x: 387, startPoint y: 111, endPoint x: 459, endPoint y: 111, distance: 71.6
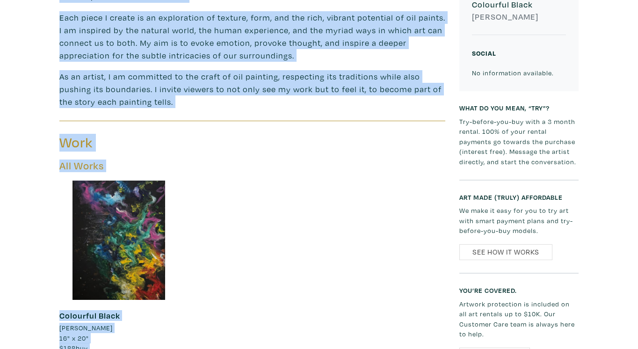
scroll to position [374, 0]
